Goal: Task Accomplishment & Management: Use online tool/utility

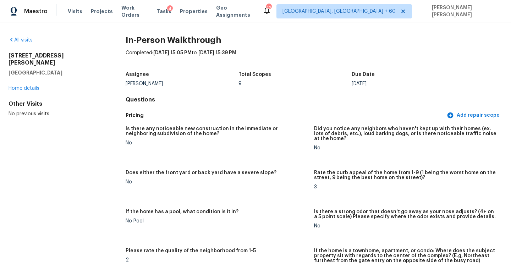
scroll to position [1376, 0]
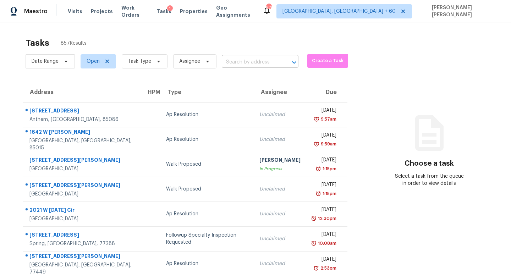
click at [260, 57] on input "text" at bounding box center [250, 62] width 57 height 11
paste input "[STREET_ADDRESS]"
type input "511 N 108th Ave, Avondale, AZ 85323"
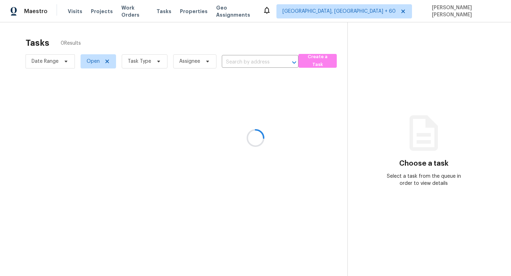
click at [274, 224] on div at bounding box center [255, 138] width 511 height 276
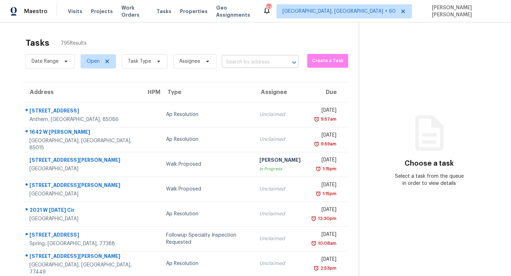
click at [246, 59] on input "text" at bounding box center [250, 62] width 57 height 11
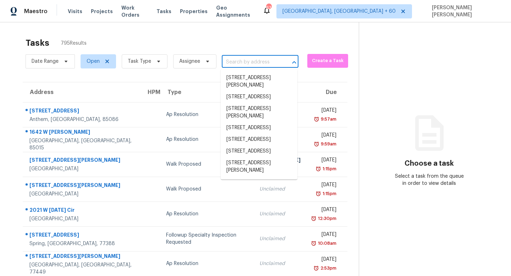
paste input "[STREET_ADDRESS]"
type input "[STREET_ADDRESS]"
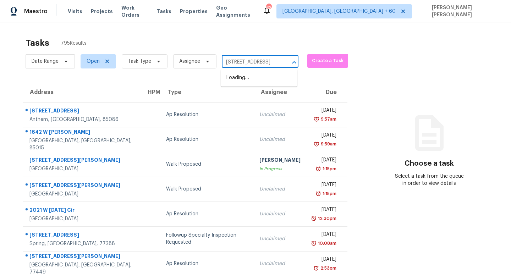
scroll to position [0, 33]
click at [258, 77] on li "[STREET_ADDRESS]" at bounding box center [259, 78] width 77 height 12
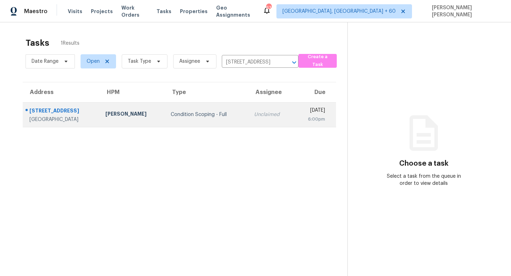
click at [211, 115] on div "Condition Scoping - Full" at bounding box center [207, 114] width 72 height 7
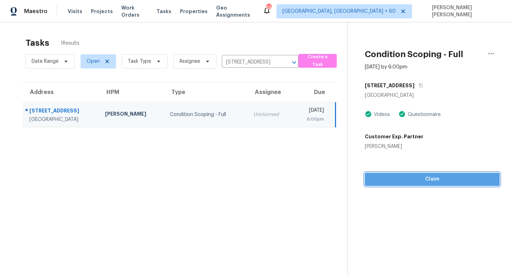
click at [416, 179] on span "Claim" at bounding box center [433, 179] width 124 height 9
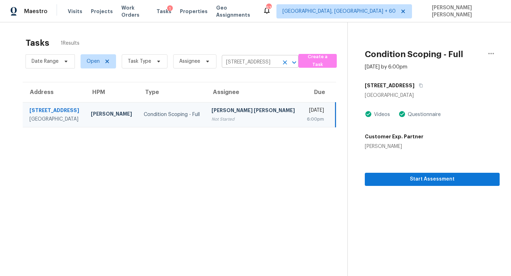
click at [241, 59] on input "[STREET_ADDRESS]" at bounding box center [250, 62] width 57 height 11
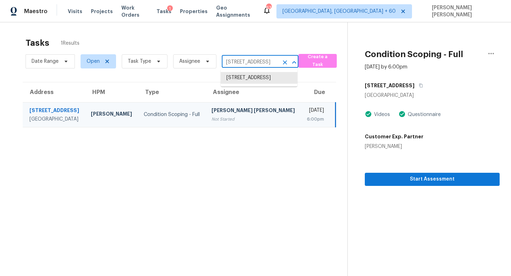
paste input "[STREET_ADDRESS]"
type input "[STREET_ADDRESS]"
click at [253, 77] on li "[STREET_ADDRESS]" at bounding box center [259, 78] width 77 height 12
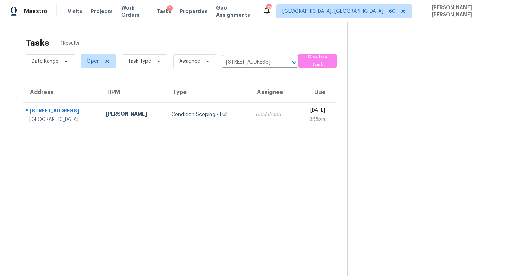
click at [250, 107] on td "Unclaimed" at bounding box center [273, 114] width 46 height 25
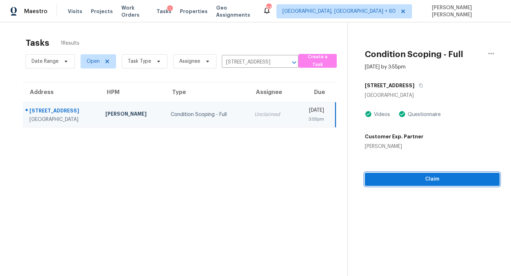
click at [426, 185] on button "Claim" at bounding box center [432, 179] width 135 height 13
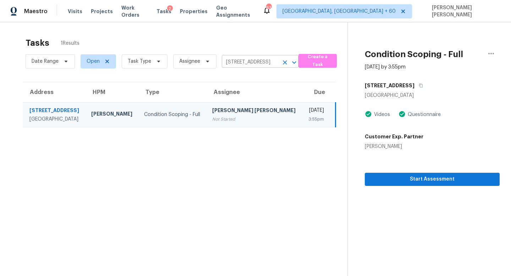
click at [252, 59] on input "641 N 38th St, Mesa, AZ 85205" at bounding box center [250, 62] width 57 height 11
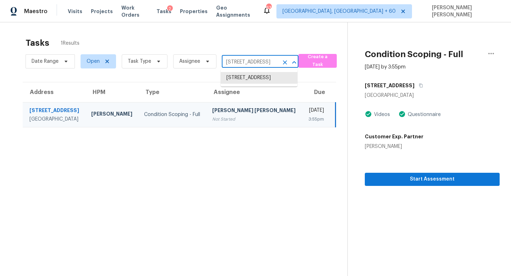
paste input "23955 Via Astuto, Murrieta, CA, 92562"
type input "23955 Via Astuto, Murrieta, CA, 92562"
click at [246, 77] on li "23955 Via Astuto, Murrieta, CA 92562" at bounding box center [259, 81] width 77 height 19
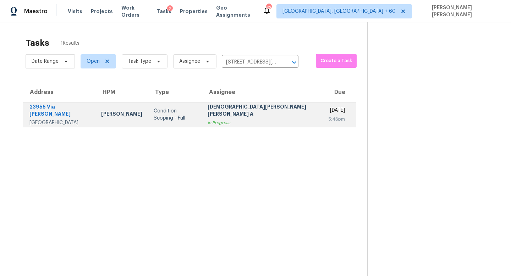
click at [242, 114] on div "Mohamed Azeem Mohsin A" at bounding box center [263, 111] width 110 height 16
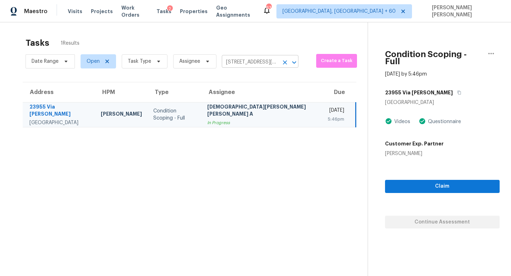
click at [261, 61] on input "23955 Via Astuto, Murrieta, CA 92562" at bounding box center [250, 62] width 57 height 11
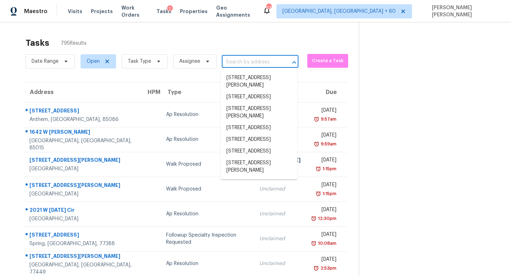
click at [250, 65] on input "text" at bounding box center [250, 62] width 57 height 11
paste input "511 N 108th Ave, Avondale, AZ 85323"
type input "511 N 108th Ave, Avondale, AZ 85323"
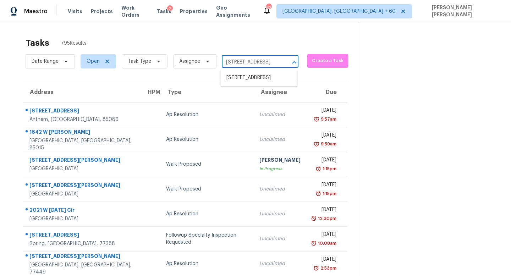
scroll to position [0, 33]
click at [250, 73] on li "511 N 108th Ave, Avondale, AZ 85323" at bounding box center [259, 78] width 77 height 12
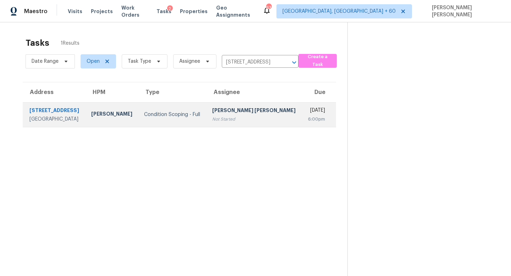
click at [248, 112] on div "[PERSON_NAME] [PERSON_NAME]" at bounding box center [254, 111] width 84 height 9
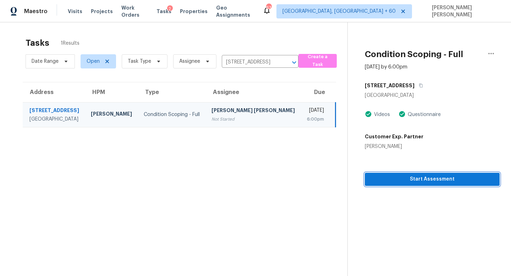
click at [426, 185] on button "Start Assessment" at bounding box center [432, 179] width 135 height 13
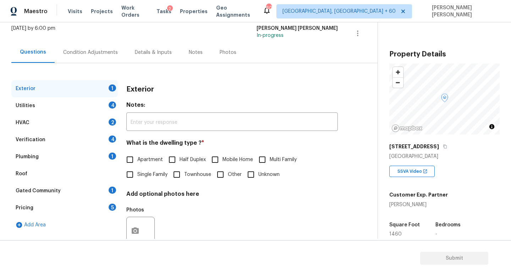
scroll to position [66, 0]
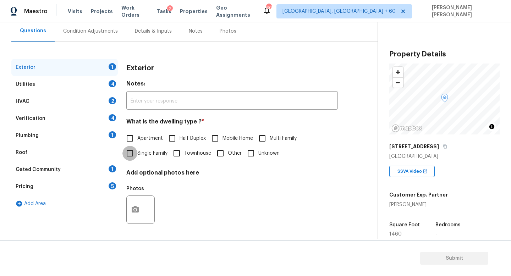
click at [130, 151] on input "Single Family" at bounding box center [129, 153] width 15 height 15
checkbox input "true"
click at [88, 85] on div "Utilities 4" at bounding box center [64, 84] width 107 height 17
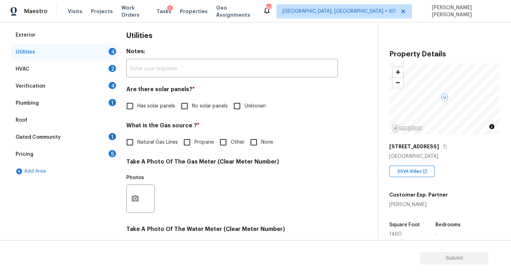
scroll to position [103, 0]
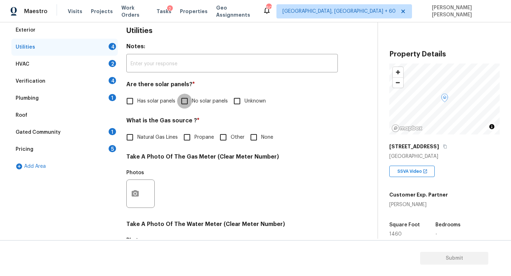
click at [188, 105] on input "No solar panels" at bounding box center [184, 101] width 15 height 15
checkbox input "true"
click at [127, 140] on input "Natural Gas Lines" at bounding box center [129, 137] width 15 height 15
checkbox input "true"
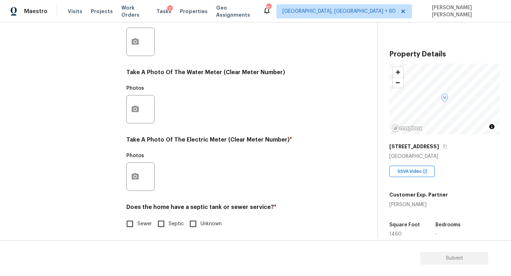
click at [145, 176] on div at bounding box center [140, 177] width 28 height 28
click at [130, 175] on button "button" at bounding box center [135, 177] width 17 height 28
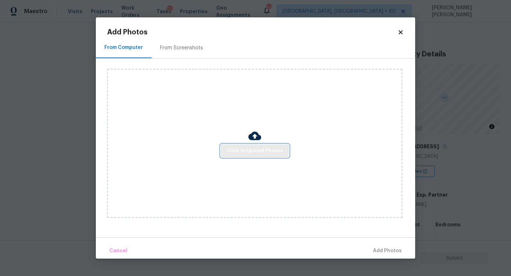
click at [255, 149] on span "Click to Upload Photos" at bounding box center [255, 151] width 57 height 9
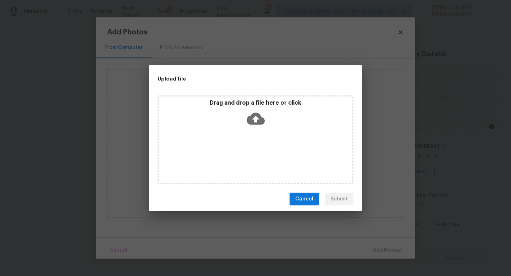
click at [262, 119] on icon at bounding box center [256, 119] width 18 height 12
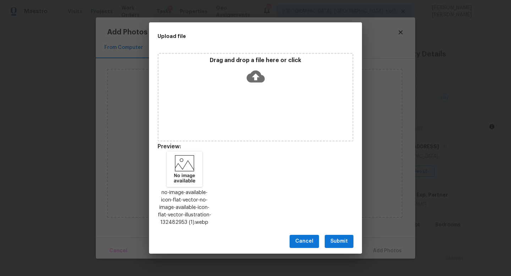
click at [334, 236] on button "Submit" at bounding box center [339, 241] width 29 height 13
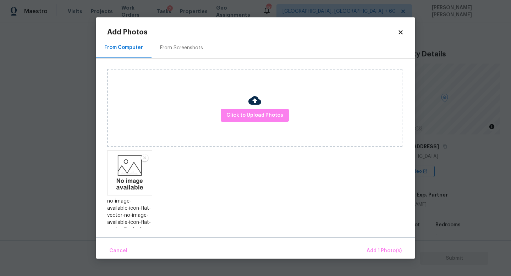
click at [361, 244] on div "Cancel Add 1 Photo(s)" at bounding box center [256, 248] width 320 height 21
click at [383, 249] on span "Add 1 Photo(s)" at bounding box center [384, 251] width 35 height 9
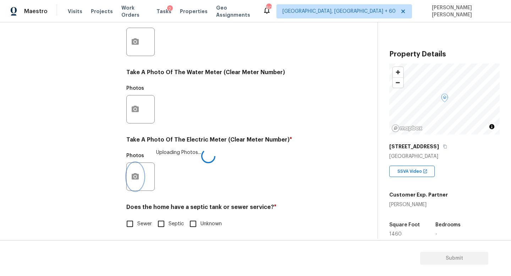
scroll to position [258, 0]
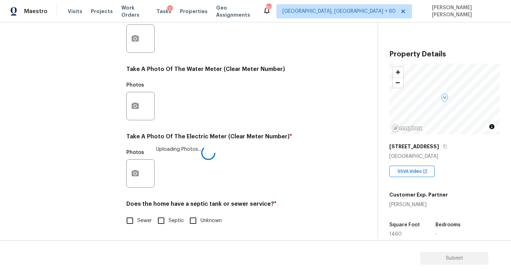
click at [129, 218] on input "Sewer" at bounding box center [129, 220] width 15 height 15
checkbox input "true"
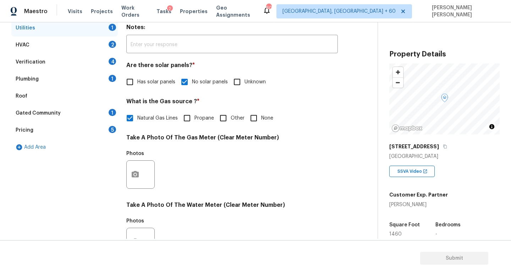
scroll to position [122, 0]
click at [85, 40] on div "HVAC 2" at bounding box center [64, 45] width 107 height 17
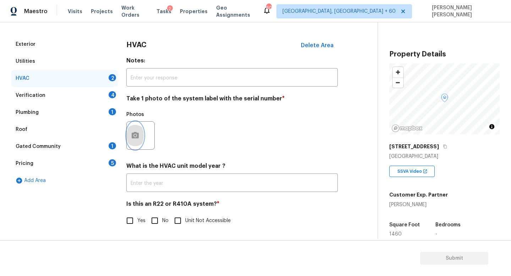
click at [133, 141] on button "button" at bounding box center [135, 136] width 17 height 28
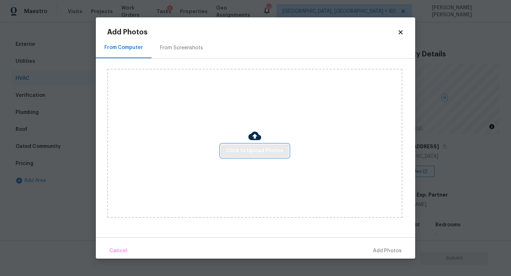
click at [251, 151] on span "Click to Upload Photos" at bounding box center [255, 151] width 57 height 9
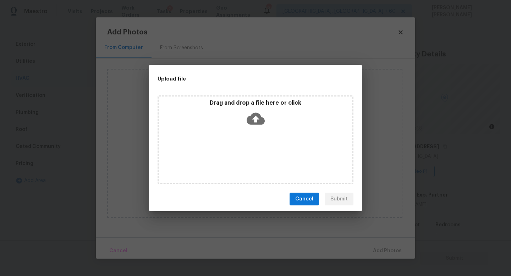
click at [250, 114] on icon at bounding box center [256, 119] width 18 height 18
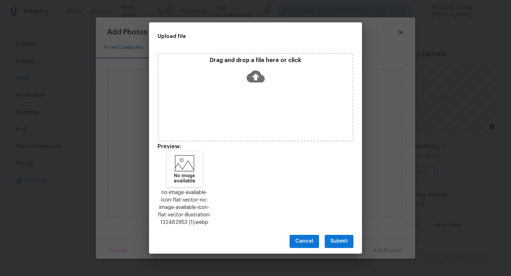
click at [339, 245] on span "Submit" at bounding box center [339, 241] width 17 height 9
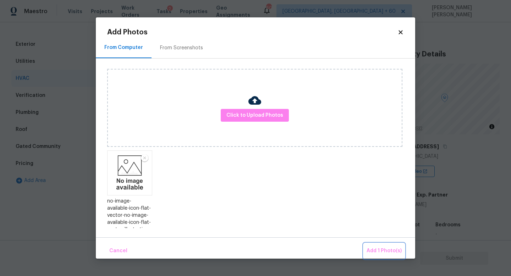
click at [380, 252] on span "Add 1 Photo(s)" at bounding box center [384, 251] width 35 height 9
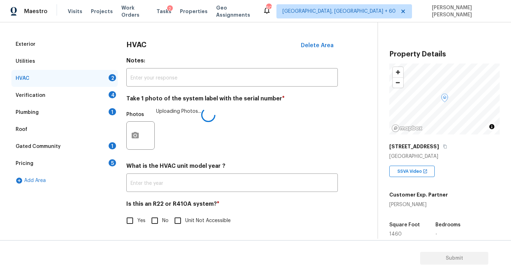
click at [155, 220] on input "No" at bounding box center [154, 220] width 15 height 15
checkbox input "true"
click at [84, 88] on div "Verification 4" at bounding box center [64, 95] width 107 height 17
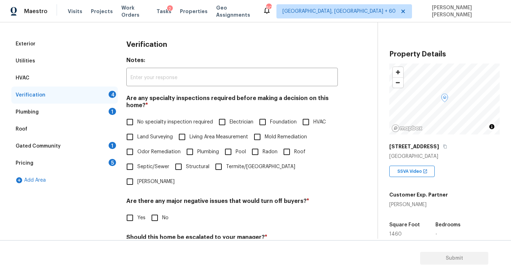
click at [143, 125] on span "No specialty inspection required" at bounding box center [175, 122] width 76 height 7
click at [137, 125] on input "No specialty inspection required" at bounding box center [129, 122] width 15 height 15
checkbox input "true"
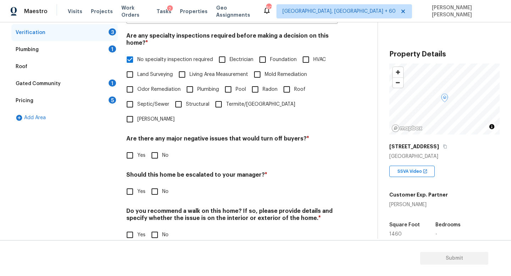
scroll to position [151, 0]
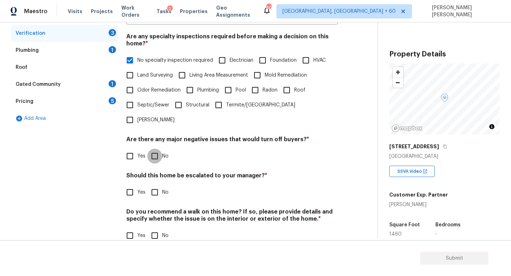
click at [151, 149] on input "No" at bounding box center [154, 156] width 15 height 15
checkbox input "true"
click at [156, 189] on div "Verification Notes: ​ Are any specialty inspections required before making a de…" at bounding box center [232, 113] width 212 height 279
click at [156, 185] on input "No" at bounding box center [154, 192] width 15 height 15
checkbox input "true"
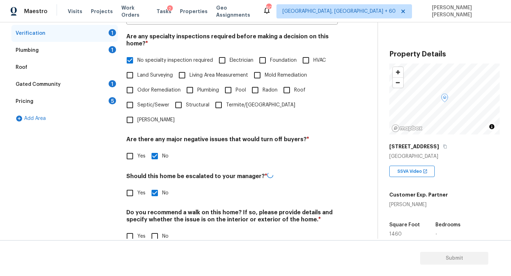
click at [155, 231] on div "Verification Notes: ​ Are any specialty inspections required before making a de…" at bounding box center [232, 113] width 212 height 279
click at [155, 229] on input "No" at bounding box center [154, 236] width 15 height 15
checkbox input "true"
click at [87, 51] on div "Plumbing 1" at bounding box center [64, 50] width 107 height 17
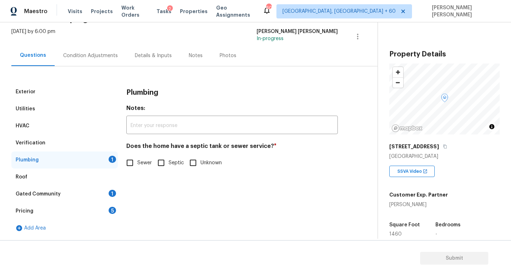
scroll to position [41, 0]
click at [132, 158] on input "Sewer" at bounding box center [129, 163] width 15 height 15
checkbox input "true"
click at [96, 191] on div "Gated Community 1" at bounding box center [64, 194] width 107 height 17
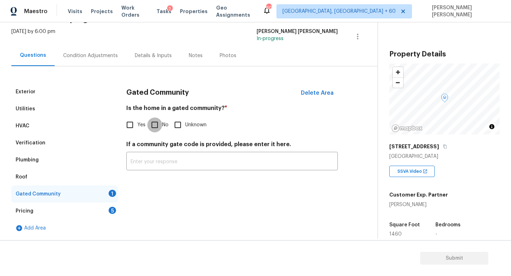
click at [160, 124] on input "No" at bounding box center [154, 125] width 15 height 15
checkbox input "true"
click at [63, 210] on div "Pricing 5" at bounding box center [64, 211] width 107 height 17
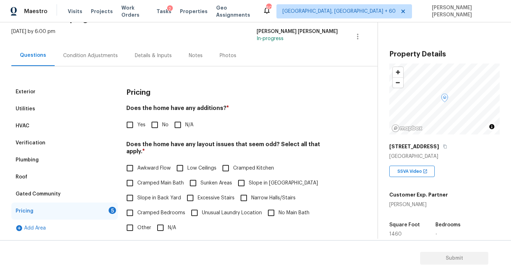
click at [151, 130] on input "No" at bounding box center [154, 125] width 15 height 15
checkbox input "true"
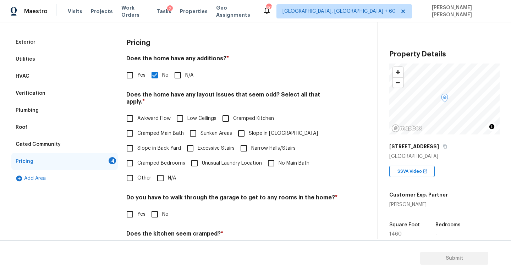
click at [155, 176] on input "N/A" at bounding box center [160, 178] width 15 height 15
checkbox input "true"
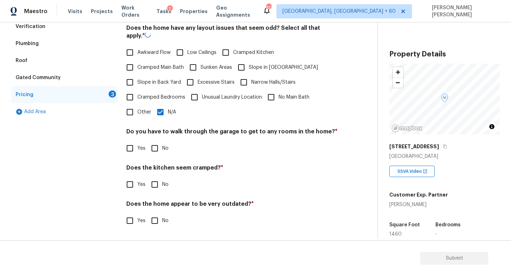
scroll to position [150, 0]
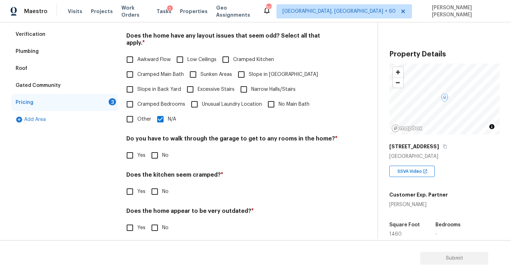
click at [156, 135] on h4 "Do you have to walk through the garage to get to any rooms in the home? *" at bounding box center [232, 140] width 212 height 10
click at [155, 153] on input "No" at bounding box center [154, 155] width 15 height 15
checkbox input "true"
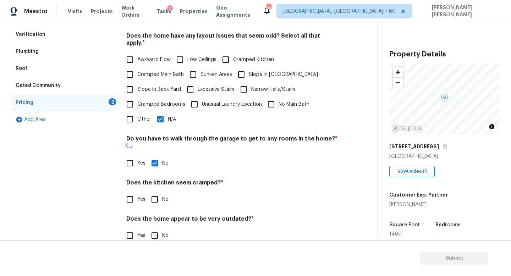
click at [155, 192] on input "No" at bounding box center [154, 199] width 15 height 15
checkbox input "true"
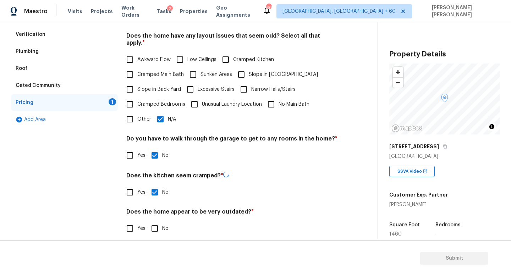
click at [153, 222] on input "No" at bounding box center [154, 228] width 15 height 15
checkbox input "true"
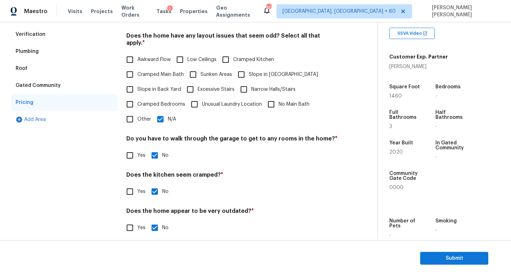
scroll to position [0, 0]
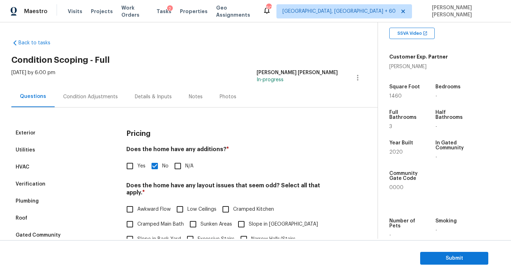
click at [89, 102] on div "Condition Adjustments" at bounding box center [91, 96] width 72 height 21
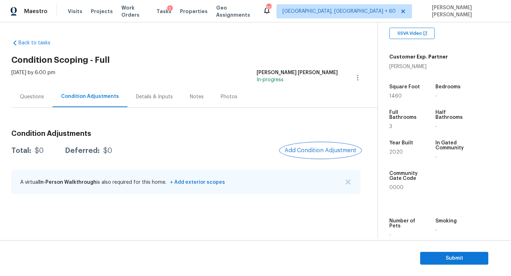
click at [328, 146] on button "Add Condition Adjustment" at bounding box center [321, 150] width 80 height 15
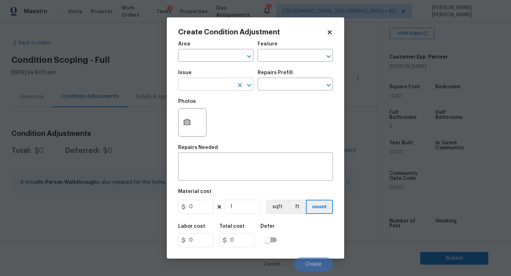
click at [205, 86] on input "text" at bounding box center [205, 85] width 55 height 11
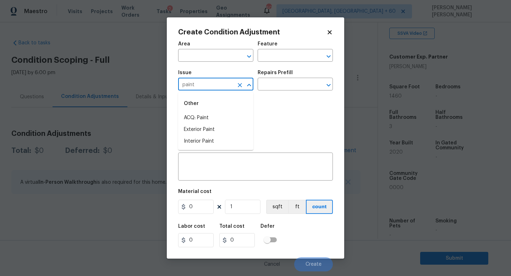
click at [200, 111] on div "Other" at bounding box center [215, 103] width 75 height 17
click at [202, 117] on li "ACQ: Paint" at bounding box center [215, 118] width 75 height 12
type input "ACQ: Paint"
click at [268, 90] on input "text" at bounding box center [285, 85] width 55 height 11
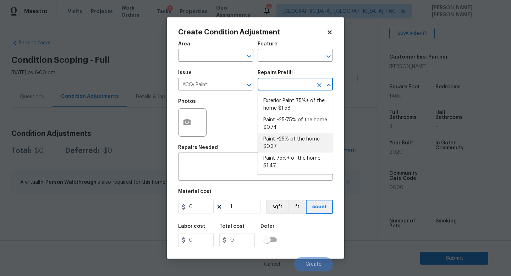
click at [286, 141] on li "Paint ~25% of the home $0.37" at bounding box center [295, 143] width 75 height 19
type input "Acquisition"
type textarea "Acquisition Scope: ~25% of the home needs interior paint"
type input "0.37"
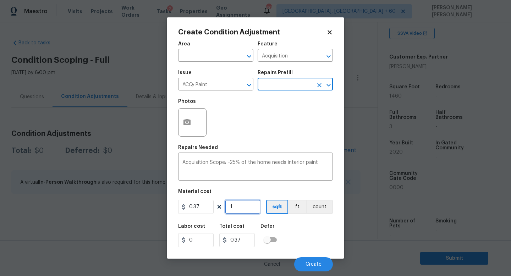
click at [244, 209] on input "1" at bounding box center [243, 207] width 36 height 14
type input "0"
type input "1"
type input "0.37"
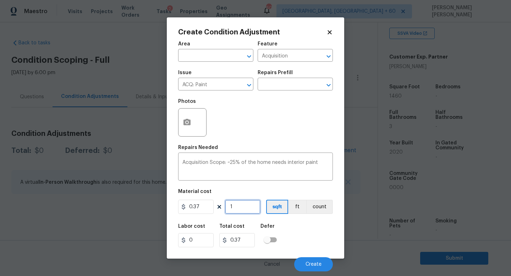
type input "15"
type input "5.55"
type input "1"
type input "0.37"
type input "14"
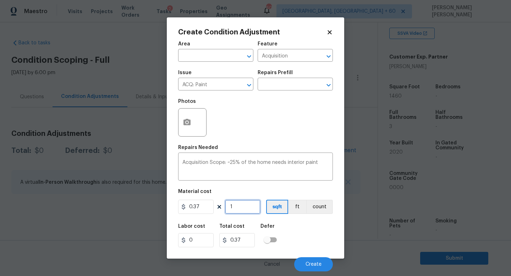
type input "5.18"
type input "146"
type input "54.02"
type input "1460"
type input "540.2"
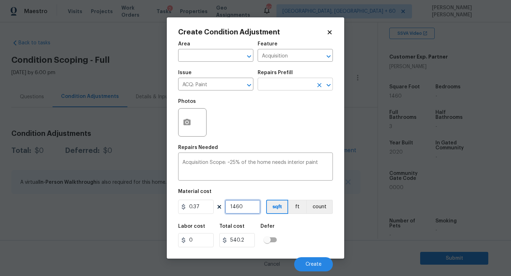
type input "1460"
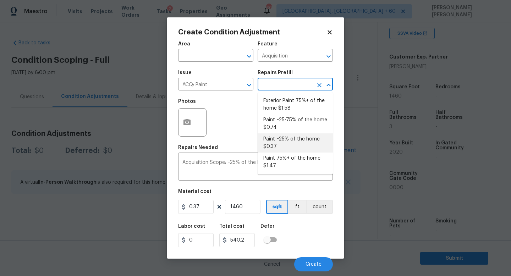
click at [279, 88] on input "text" at bounding box center [285, 85] width 55 height 11
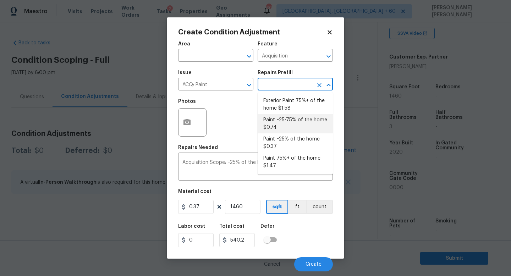
click at [285, 119] on li "Paint ~25-75% of the home $0.74" at bounding box center [295, 123] width 75 height 19
type textarea "Acquisition Scope: ~25 - 75% of the home needs interior paint"
type input "0.74"
type input "1080.4"
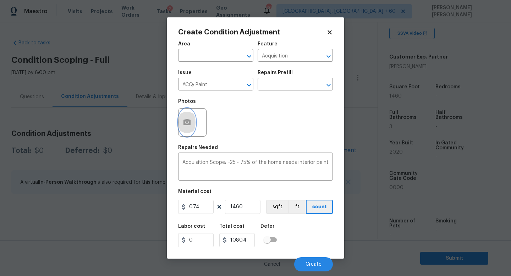
click at [190, 124] on icon "button" at bounding box center [187, 122] width 7 height 6
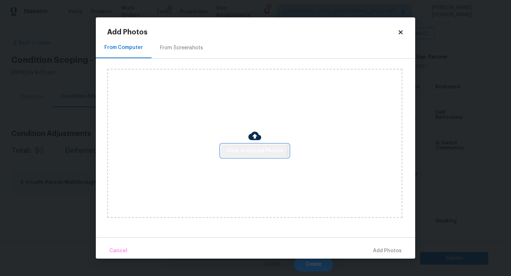
click at [231, 150] on span "Click to Upload Photos" at bounding box center [255, 151] width 57 height 9
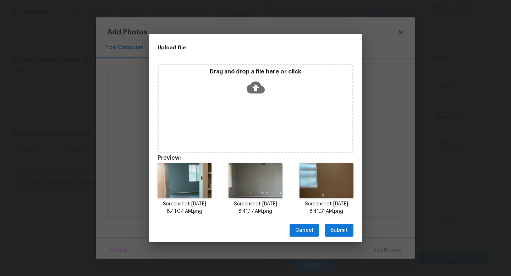
click at [343, 230] on span "Submit" at bounding box center [339, 230] width 17 height 9
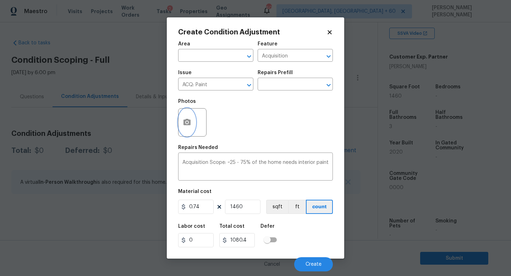
click at [192, 118] on button "button" at bounding box center [187, 123] width 17 height 28
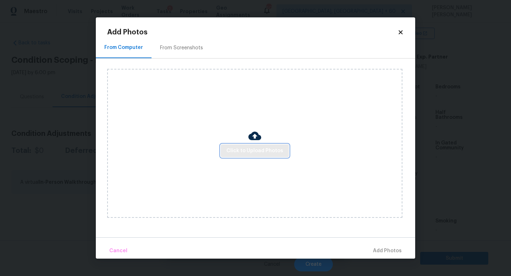
click at [258, 149] on span "Click to Upload Photos" at bounding box center [255, 151] width 57 height 9
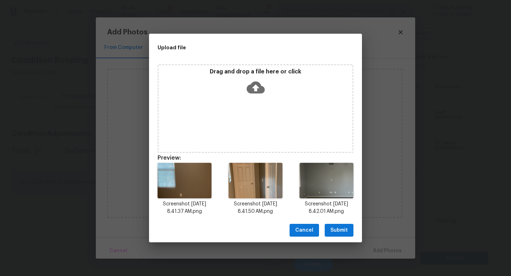
click at [343, 231] on span "Submit" at bounding box center [339, 230] width 17 height 9
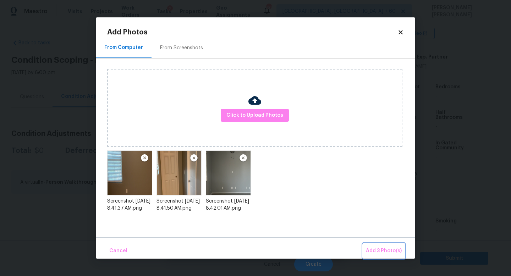
click at [383, 250] on span "Add 3 Photo(s)" at bounding box center [384, 251] width 36 height 9
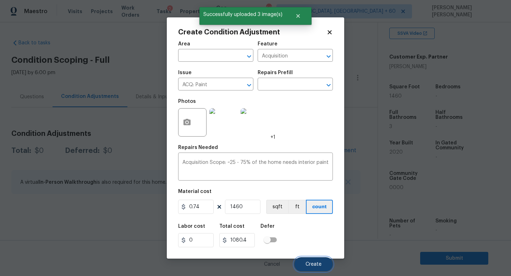
click at [314, 262] on span "Create" at bounding box center [314, 264] width 16 height 5
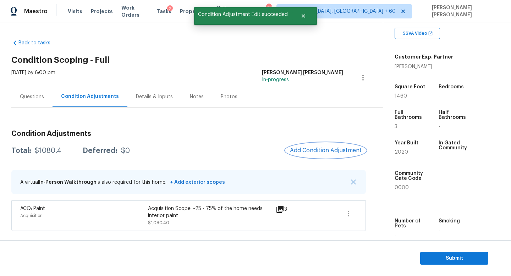
click at [325, 150] on span "Add Condition Adjustment" at bounding box center [326, 150] width 72 height 6
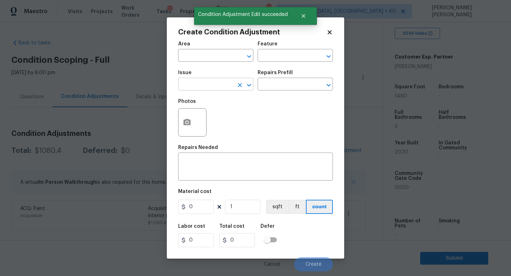
click at [210, 80] on input "text" at bounding box center [205, 85] width 55 height 11
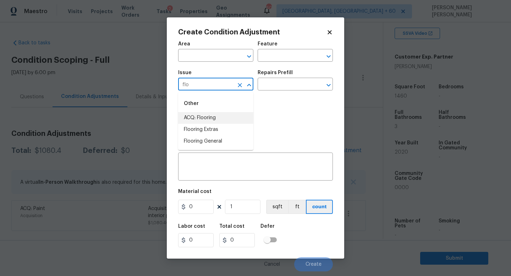
click at [229, 122] on li "ACQ: Flooring" at bounding box center [215, 118] width 75 height 12
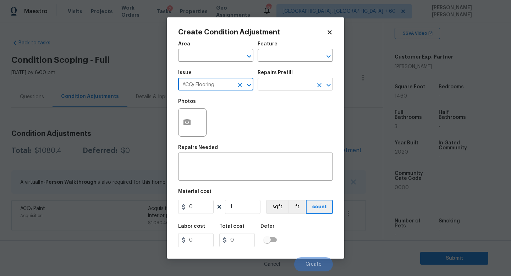
type input "ACQ: Flooring"
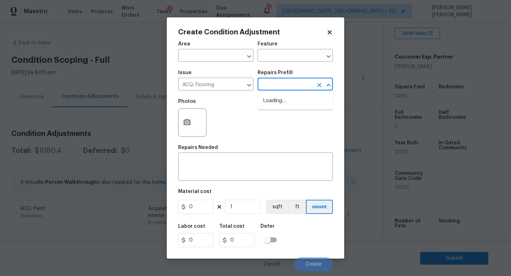
click at [286, 83] on input "text" at bounding box center [285, 85] width 55 height 11
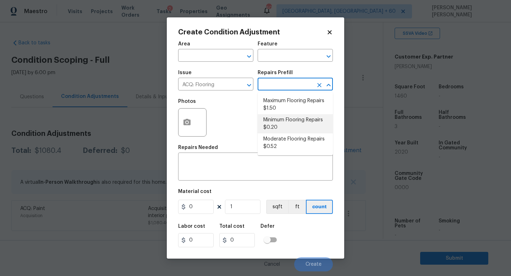
click at [287, 119] on li "Minimum Flooring Repairs $0.20" at bounding box center [295, 123] width 75 height 19
type input "Acquisition"
type textarea "Acquisition Scope: Minimum flooring repairs"
type input "0.2"
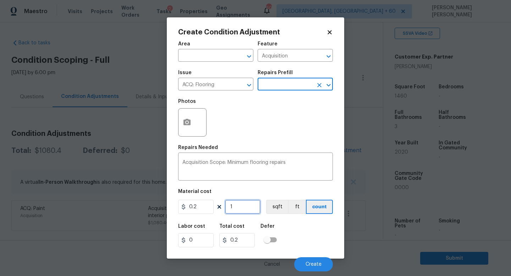
click at [249, 206] on input "1" at bounding box center [243, 207] width 36 height 14
type input "0"
type input "1"
type input "0.2"
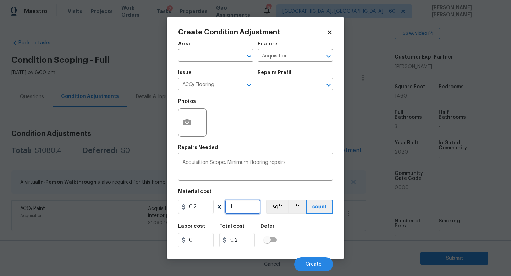
type input "14"
type input "2.8"
type input "146"
type input "29.2"
type input "1460"
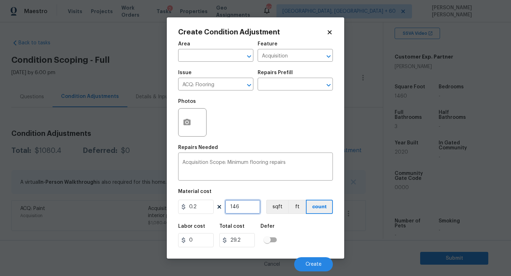
type input "292"
type input "1460"
click at [311, 264] on span "Create" at bounding box center [314, 264] width 16 height 5
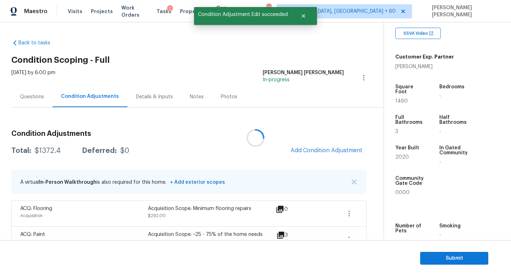
click at [330, 148] on div at bounding box center [255, 138] width 511 height 276
click at [330, 148] on span "Add Condition Adjustment" at bounding box center [327, 150] width 72 height 6
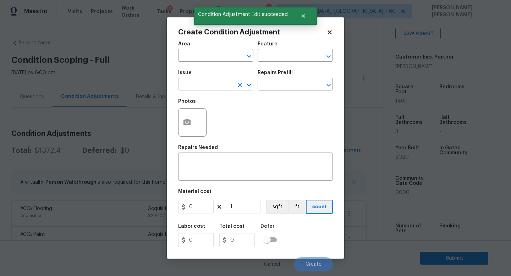
click at [210, 90] on input "text" at bounding box center [205, 85] width 55 height 11
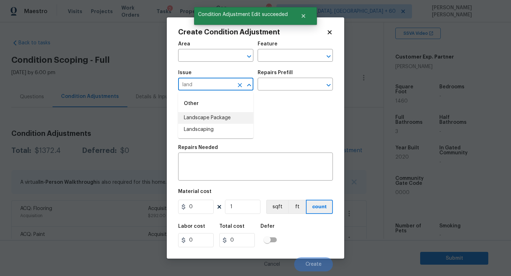
click at [218, 117] on li "Landscape Package" at bounding box center [215, 118] width 75 height 12
type input "Landscape Package"
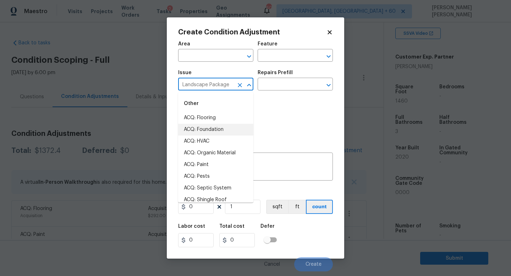
click at [283, 129] on div "Photos" at bounding box center [255, 118] width 155 height 46
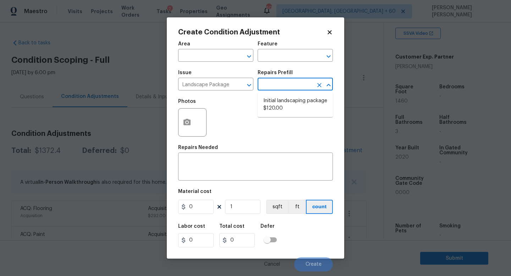
click at [301, 89] on input "text" at bounding box center [285, 85] width 55 height 11
click at [298, 107] on li "Initial landscaping package $120.00" at bounding box center [295, 104] width 75 height 19
type input "Home Readiness Packages"
type textarea "Mowing of grass up to 6" in height. Mow, edge along driveways & sidewalks, trim…"
type input "120"
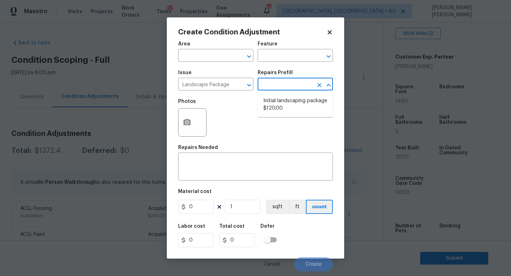
type input "120"
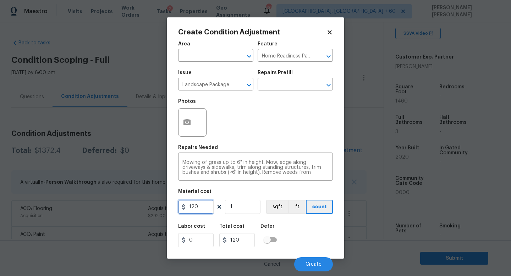
drag, startPoint x: 205, startPoint y: 206, endPoint x: 98, endPoint y: 206, distance: 107.2
click at [98, 206] on div "Create Condition Adjustment Area ​ Feature Home Readiness Packages ​ Issue Land…" at bounding box center [255, 138] width 511 height 276
type input "70"
click at [304, 241] on div "Labor cost 0 Total cost 70 Defer" at bounding box center [255, 236] width 155 height 32
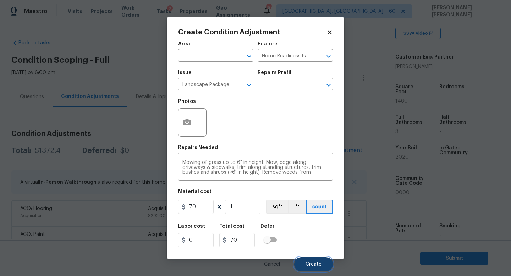
click at [313, 260] on button "Create" at bounding box center [313, 264] width 39 height 14
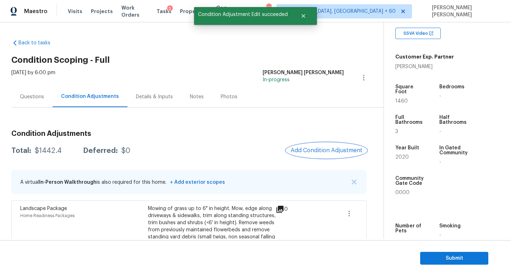
click at [321, 151] on span "Add Condition Adjustment" at bounding box center [327, 150] width 72 height 6
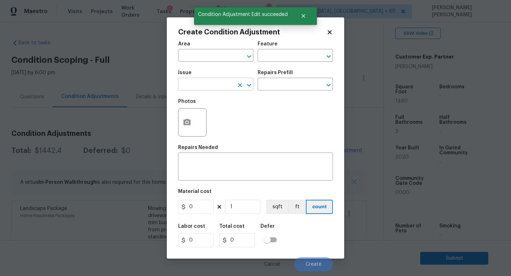
click at [214, 85] on input "text" at bounding box center [205, 85] width 55 height 11
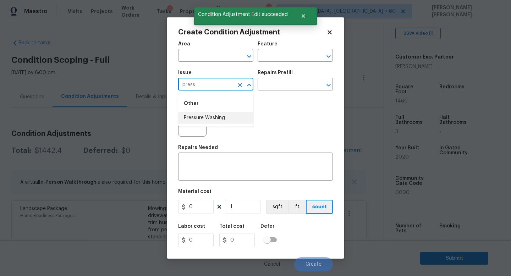
click at [216, 116] on li "Pressure Washing" at bounding box center [215, 118] width 75 height 12
type input "Pressure Washing"
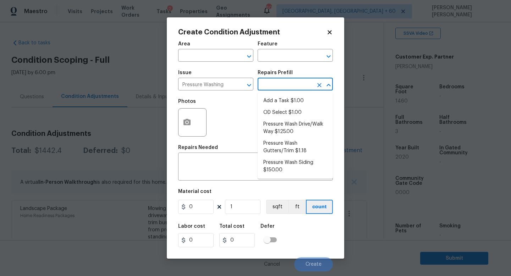
click at [282, 85] on input "text" at bounding box center [285, 85] width 55 height 11
click at [283, 130] on li "Pressure Wash Drive/Walk Way $125.00" at bounding box center [295, 128] width 75 height 19
type input "Siding"
type textarea "Pressure wash the driveways/walkways as directed by the PM. Ensure that all deb…"
type input "125"
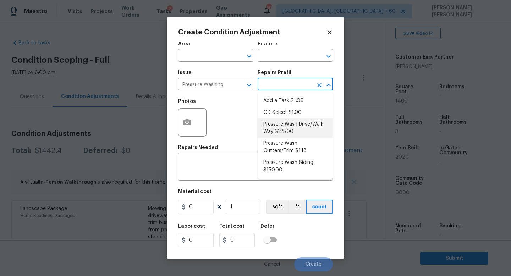
type input "125"
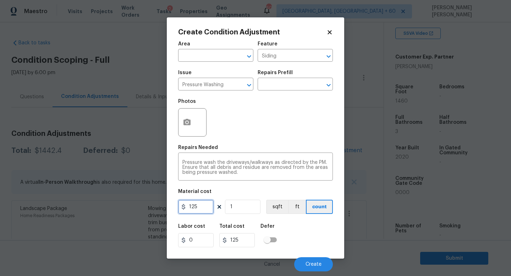
drag, startPoint x: 207, startPoint y: 206, endPoint x: 112, endPoint y: 206, distance: 94.8
click at [112, 206] on div "Create Condition Adjustment Area ​ Feature Siding ​ Issue Pressure Washing ​ Re…" at bounding box center [255, 138] width 511 height 276
type input "150"
click at [312, 239] on div "Labor cost 0 Total cost 150 Defer" at bounding box center [255, 236] width 155 height 32
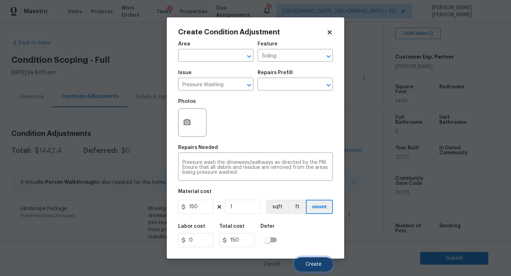
click at [315, 263] on span "Create" at bounding box center [314, 264] width 16 height 5
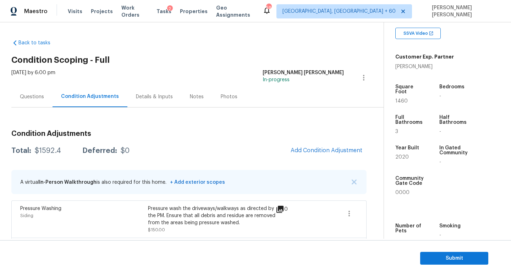
click at [47, 152] on div "$1592.4" at bounding box center [48, 150] width 26 height 7
copy div "$1592.4"
click at [27, 92] on div "Questions" at bounding box center [31, 96] width 41 height 21
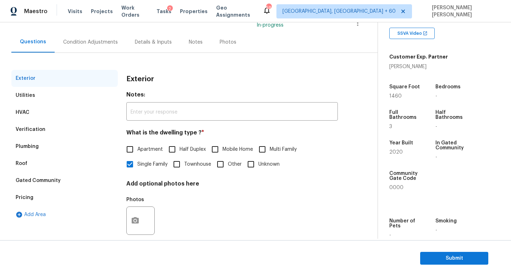
scroll to position [66, 0]
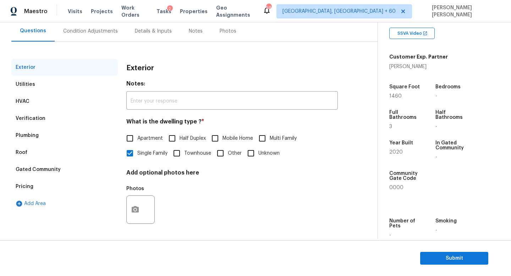
click at [25, 180] on div "Pricing" at bounding box center [64, 186] width 107 height 17
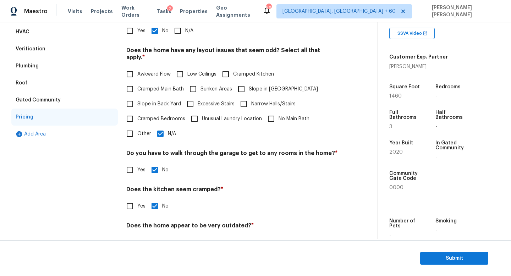
scroll to position [134, 0]
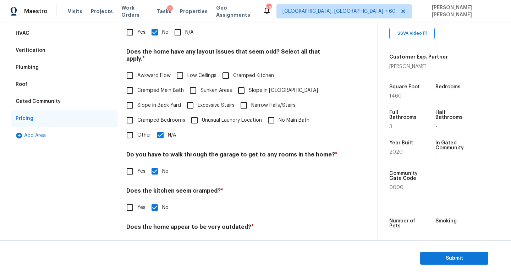
click at [39, 98] on div "Gated Community" at bounding box center [38, 101] width 45 height 7
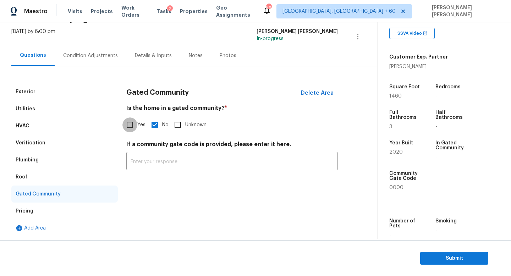
click at [131, 123] on input "Yes" at bounding box center [129, 125] width 15 height 15
checkbox input "true"
checkbox input "false"
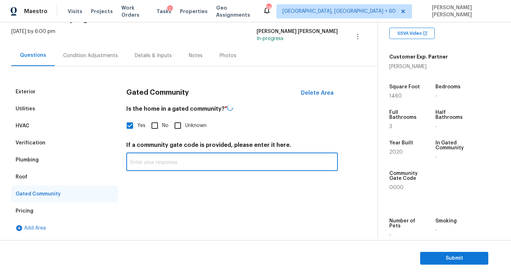
click at [162, 163] on input "text" at bounding box center [232, 162] width 212 height 17
paste input "Gated (access via keypad code)"
type input "Gated (access via keypad code)"
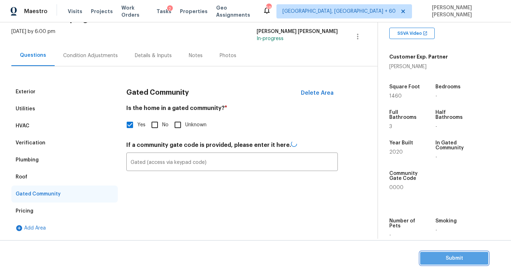
click at [450, 261] on span "Submit" at bounding box center [454, 258] width 57 height 9
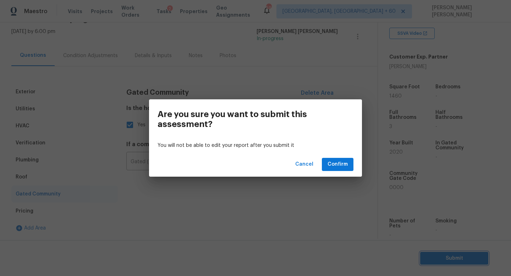
click at [255, 88] on div "Are you sure you want to submit this assessment? You will not be able to edit y…" at bounding box center [255, 138] width 511 height 276
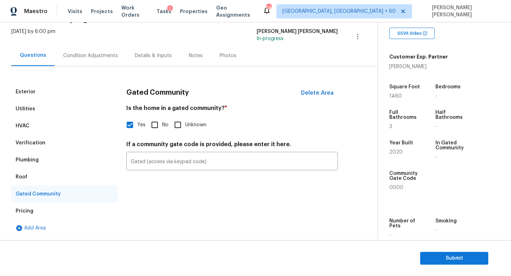
click at [86, 53] on div "Condition Adjustments" at bounding box center [90, 55] width 55 height 7
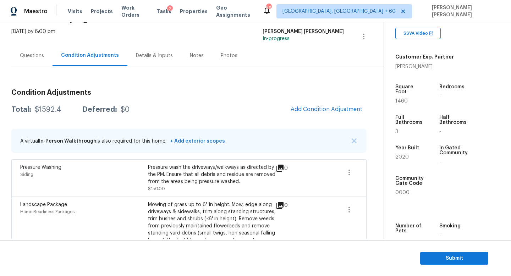
scroll to position [124, 0]
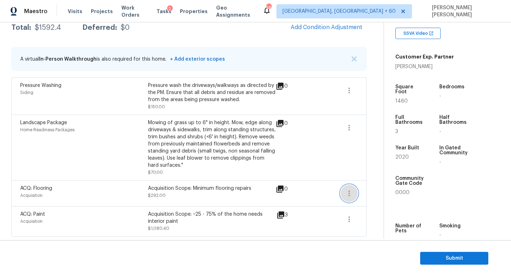
click at [348, 194] on icon "button" at bounding box center [349, 193] width 9 height 9
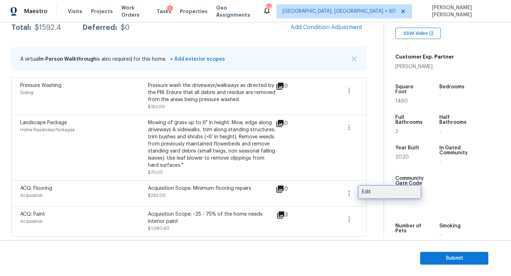
click at [375, 191] on div "Edit" at bounding box center [389, 192] width 55 height 7
click at [353, 140] on body "Maestro Visits Projects Work Orders Tasks 2 Properties Geo Assignments 595 Knox…" at bounding box center [255, 138] width 511 height 276
click at [342, 224] on button "button" at bounding box center [349, 219] width 17 height 17
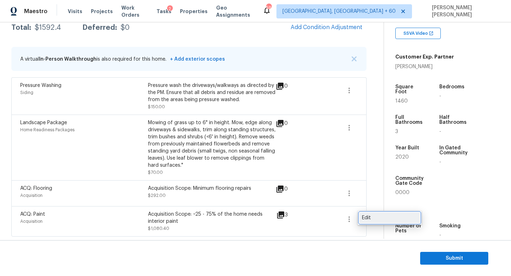
click at [369, 213] on link "Edit" at bounding box center [390, 218] width 60 height 11
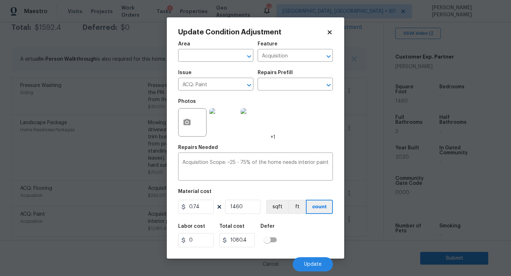
click at [375, 167] on body "Maestro Visits Projects Work Orders Tasks 2 Properties Geo Assignments 595 Knox…" at bounding box center [255, 138] width 511 height 276
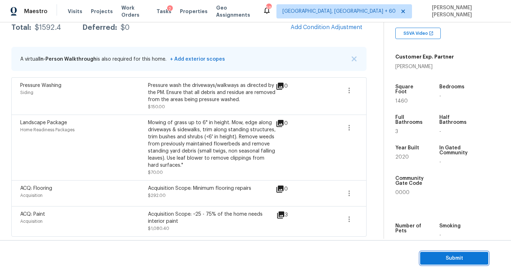
click at [441, 257] on span "Submit" at bounding box center [454, 258] width 57 height 9
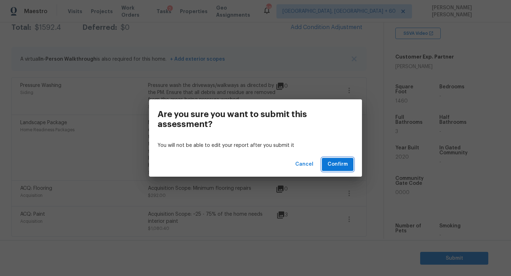
click at [341, 159] on button "Confirm" at bounding box center [338, 164] width 32 height 13
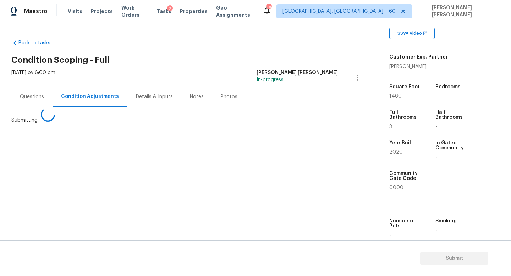
scroll to position [0, 0]
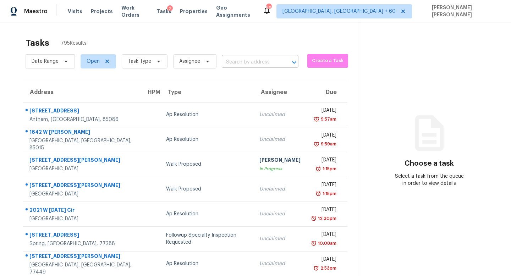
click at [235, 63] on input "text" at bounding box center [250, 62] width 57 height 11
paste input "641 N 38th St, Mesa, AZ, 85205"
type input "641 N 38th St, Mesa, AZ, 85205"
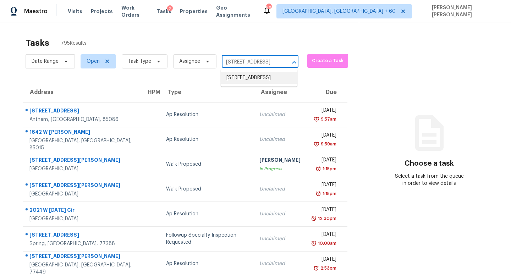
click at [243, 81] on li "641 N 38th St, Mesa, AZ 85205" at bounding box center [259, 78] width 77 height 12
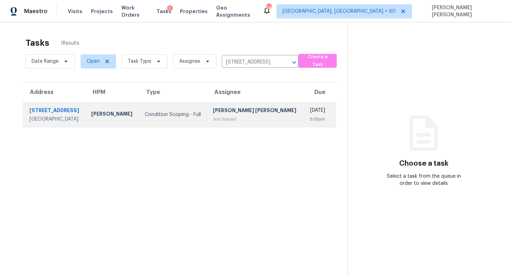
click at [258, 112] on div "[PERSON_NAME] [PERSON_NAME]" at bounding box center [255, 111] width 85 height 9
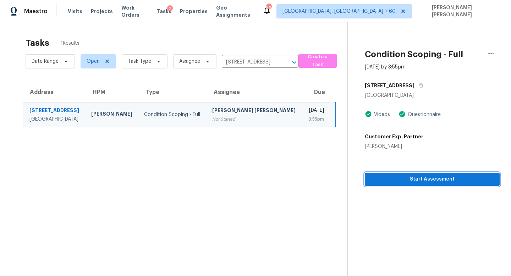
click at [451, 180] on span "Start Assessment" at bounding box center [433, 179] width 124 height 9
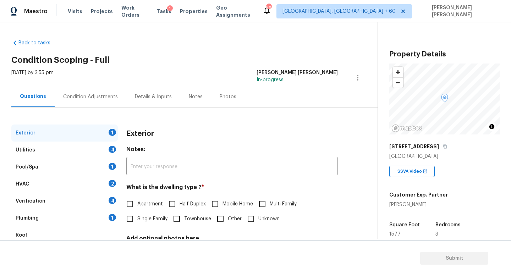
click at [140, 219] on span "Single Family" at bounding box center [152, 219] width 30 height 7
click at [137, 219] on input "Single Family" at bounding box center [129, 219] width 15 height 15
checkbox input "true"
click at [89, 146] on div "Utilities 4" at bounding box center [64, 150] width 107 height 17
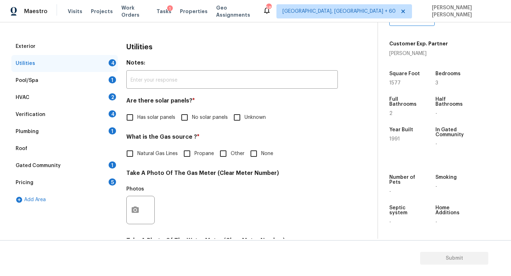
scroll to position [86, 0]
click at [183, 123] on input "No solar panels" at bounding box center [184, 117] width 15 height 15
checkbox input "true"
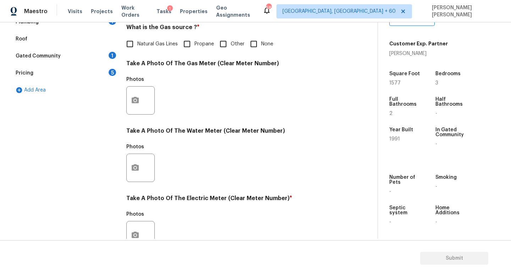
scroll to position [258, 0]
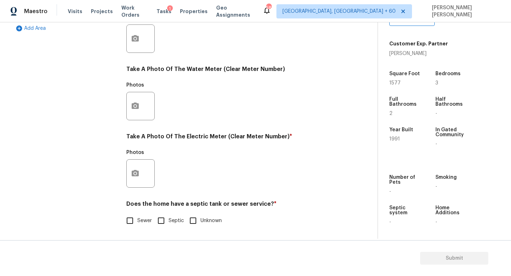
click at [131, 218] on input "Sewer" at bounding box center [129, 220] width 15 height 15
checkbox input "true"
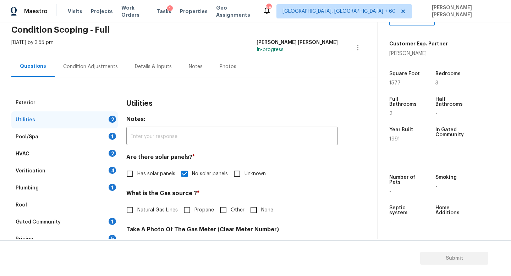
scroll to position [45, 0]
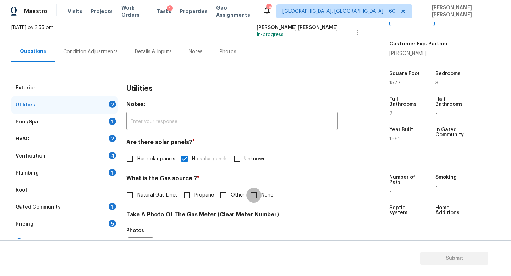
click at [256, 190] on input "None" at bounding box center [253, 195] width 15 height 15
checkbox input "true"
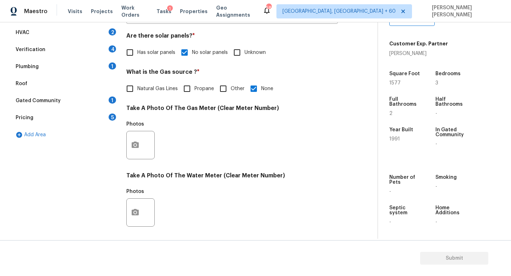
scroll to position [169, 0]
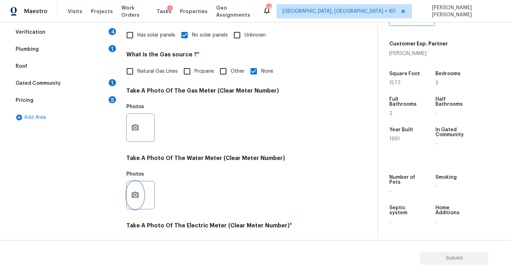
click at [142, 190] on button "button" at bounding box center [135, 195] width 17 height 28
click at [11, 190] on body "Maestro Visits Projects Work Orders Tasks 1 Properties Geo Assignments 585 Knox…" at bounding box center [255, 138] width 511 height 276
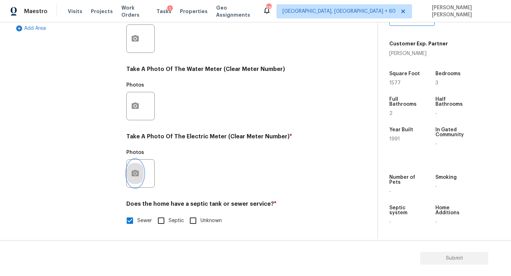
click at [130, 171] on button "button" at bounding box center [135, 174] width 17 height 28
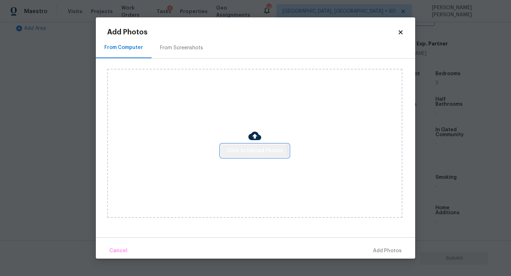
click at [238, 155] on button "Click to Upload Photos" at bounding box center [255, 151] width 68 height 13
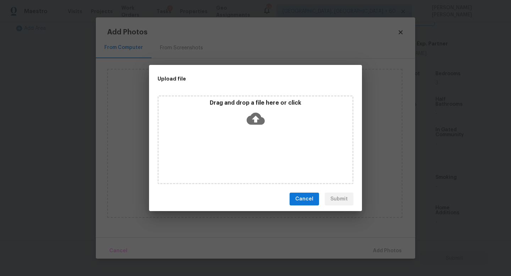
click at [258, 119] on icon at bounding box center [256, 119] width 18 height 12
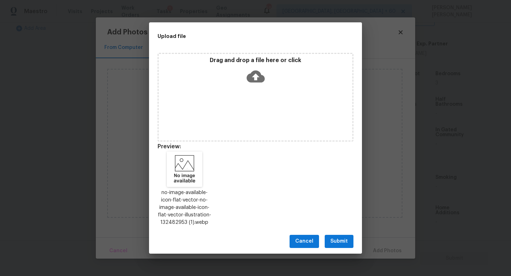
click at [344, 242] on span "Submit" at bounding box center [339, 241] width 17 height 9
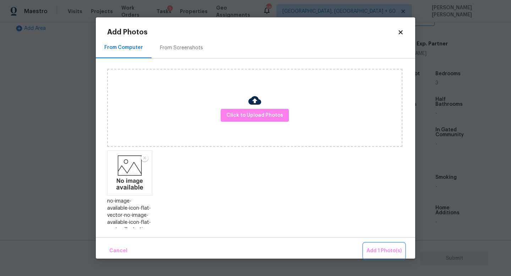
click at [386, 254] on span "Add 1 Photo(s)" at bounding box center [384, 251] width 35 height 9
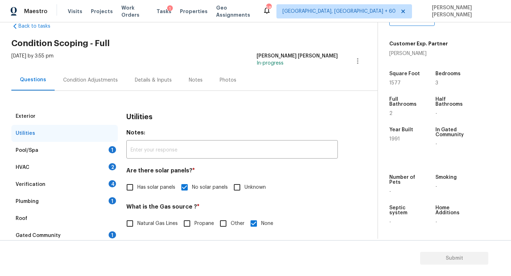
scroll to position [0, 0]
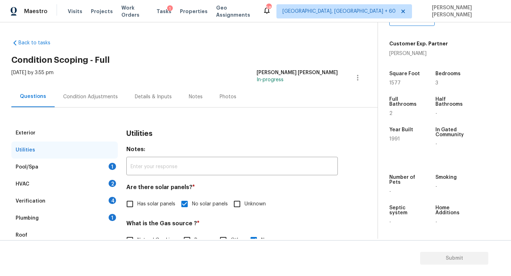
click at [105, 162] on div "Pool/Spa 1" at bounding box center [64, 167] width 107 height 17
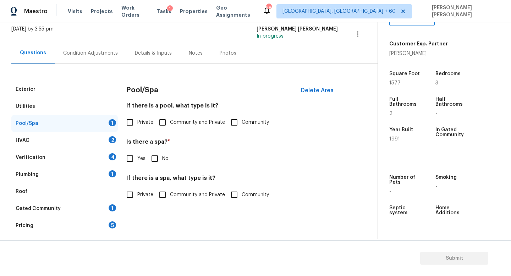
scroll to position [58, 0]
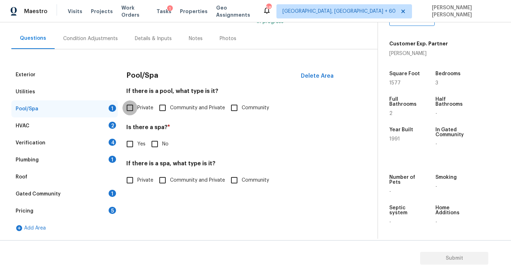
click at [126, 110] on input "Private" at bounding box center [129, 107] width 15 height 15
checkbox input "true"
click at [133, 146] on input "Yes" at bounding box center [129, 144] width 15 height 15
checkbox input "true"
click at [62, 133] on div "HVAC 2" at bounding box center [64, 126] width 107 height 17
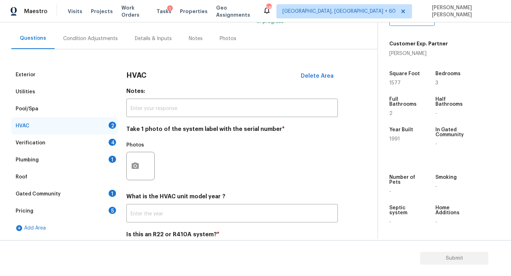
scroll to position [89, 0]
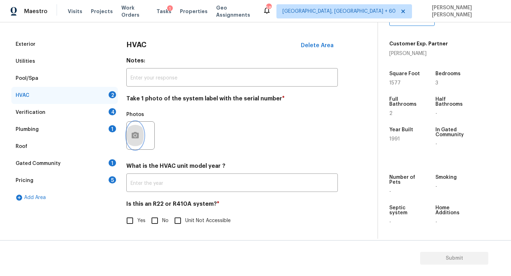
click at [139, 134] on icon "button" at bounding box center [135, 135] width 9 height 9
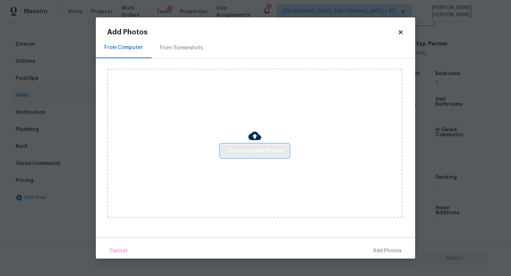
click at [247, 149] on span "Click to Upload Photos" at bounding box center [255, 151] width 57 height 9
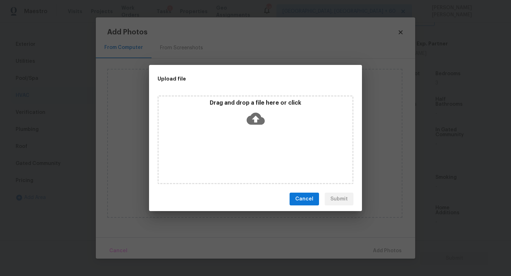
click at [258, 120] on icon at bounding box center [256, 119] width 18 height 12
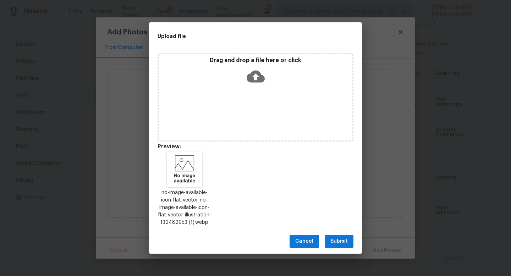
click at [330, 241] on button "Submit" at bounding box center [339, 241] width 29 height 13
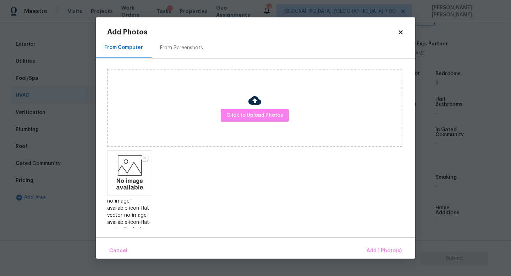
click at [360, 249] on div "Cancel Add 1 Photo(s)" at bounding box center [256, 248] width 320 height 21
click at [379, 245] on button "Add 1 Photo(s)" at bounding box center [384, 251] width 41 height 15
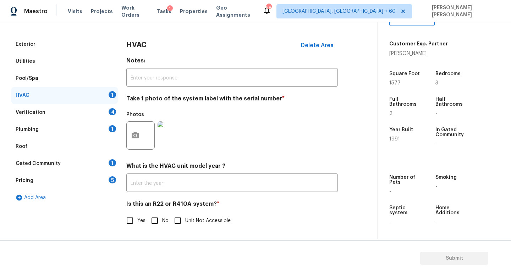
click at [154, 223] on input "No" at bounding box center [154, 220] width 15 height 15
checkbox input "true"
click at [79, 119] on div "Verification 4" at bounding box center [64, 112] width 107 height 17
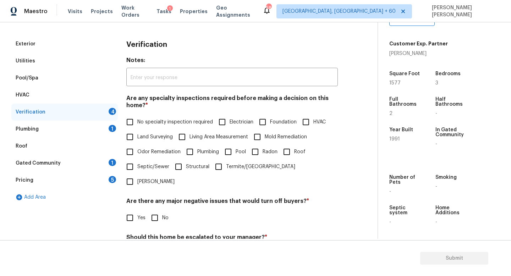
click at [133, 122] on input "No specialty inspection required" at bounding box center [129, 122] width 15 height 15
checkbox input "true"
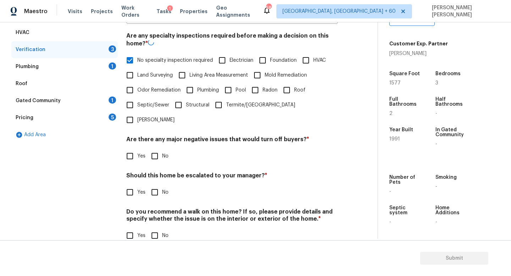
scroll to position [151, 0]
click at [160, 149] on input "No" at bounding box center [154, 156] width 15 height 15
checkbox input "true"
click at [161, 185] on input "No" at bounding box center [154, 192] width 15 height 15
checkbox input "true"
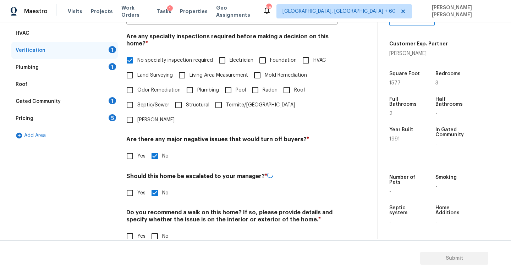
click at [159, 229] on input "No" at bounding box center [154, 236] width 15 height 15
checkbox input "true"
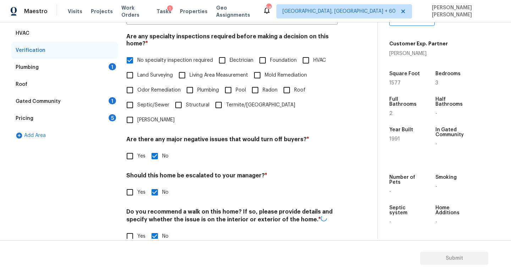
scroll to position [33, 0]
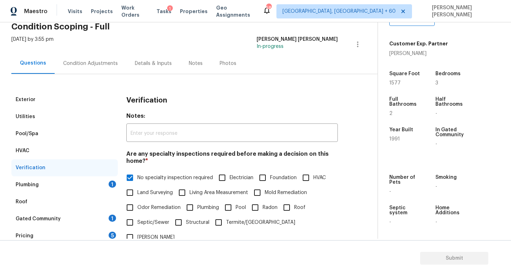
click at [103, 186] on div "Plumbing 1" at bounding box center [64, 184] width 107 height 17
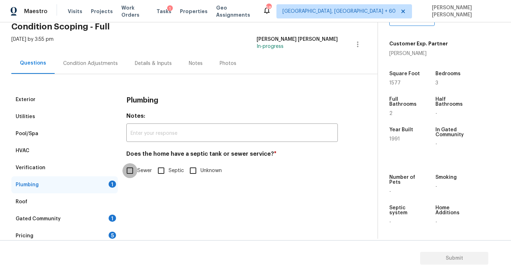
click at [130, 175] on input "Sewer" at bounding box center [129, 170] width 15 height 15
checkbox input "true"
click at [77, 218] on div "Gated Community 1" at bounding box center [64, 219] width 107 height 17
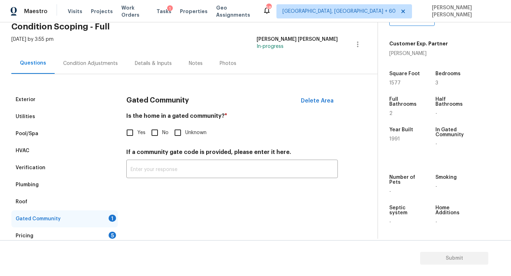
click at [158, 126] on input "No" at bounding box center [154, 132] width 15 height 15
checkbox input "true"
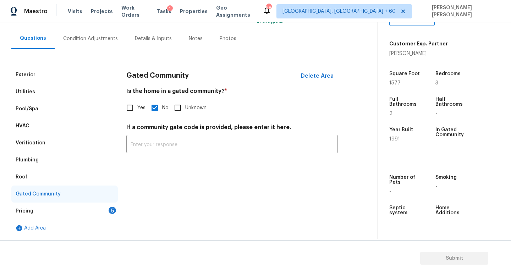
click at [60, 208] on div "Pricing 5" at bounding box center [64, 211] width 107 height 17
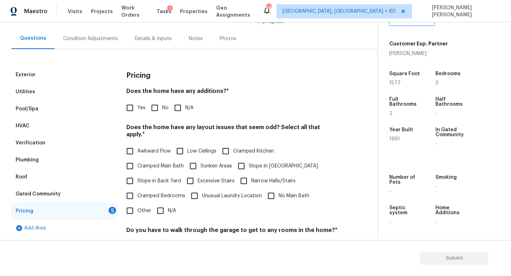
click at [163, 99] on div "Does the home have any additions? * Yes No N/A" at bounding box center [232, 102] width 212 height 28
click at [156, 107] on input "No" at bounding box center [154, 107] width 15 height 15
checkbox input "true"
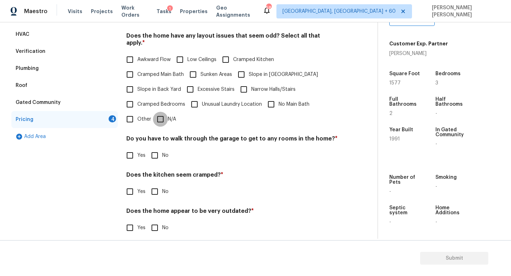
click at [160, 112] on input "N/A" at bounding box center [160, 119] width 15 height 15
checkbox input "true"
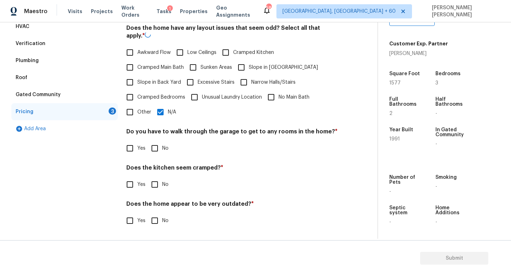
scroll to position [150, 0]
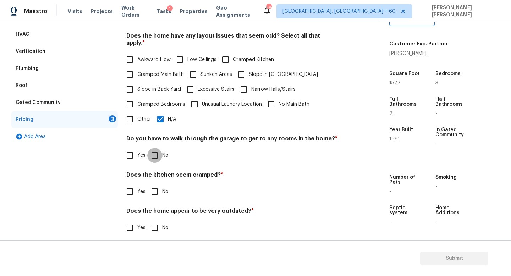
click at [156, 151] on input "No" at bounding box center [154, 155] width 15 height 15
checkbox input "true"
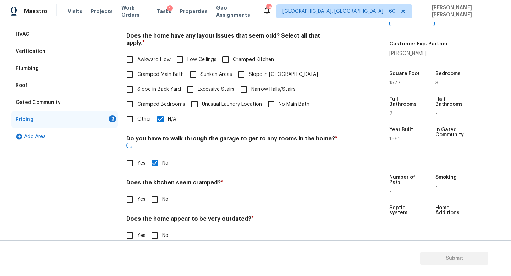
click at [154, 197] on div "Pricing Does the home have any additions? * Yes No N/A Does the home have any l…" at bounding box center [232, 113] width 212 height 277
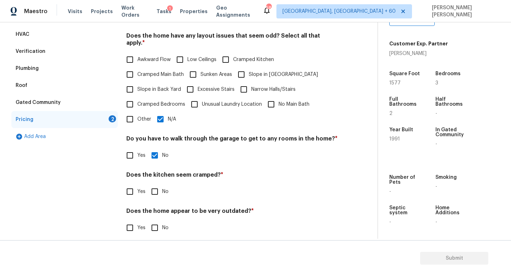
click at [151, 194] on div "Pricing Does the home have any additions? * Yes No N/A Does the home have any l…" at bounding box center [232, 109] width 212 height 269
click at [152, 186] on input "No" at bounding box center [154, 191] width 15 height 15
checkbox input "true"
click at [152, 223] on input "No" at bounding box center [154, 228] width 15 height 15
checkbox input "true"
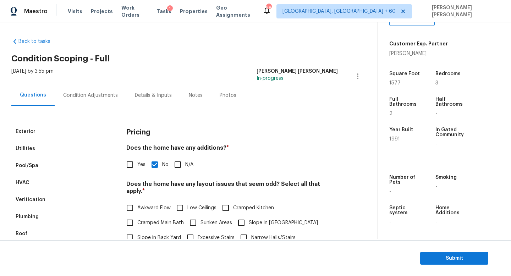
scroll to position [0, 0]
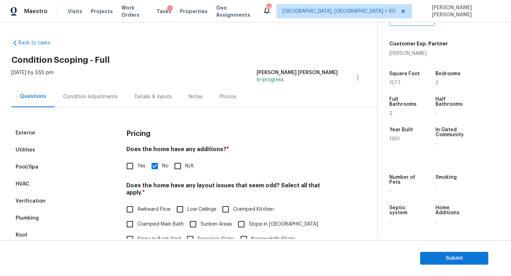
click at [100, 101] on div "Condition Adjustments" at bounding box center [91, 96] width 72 height 21
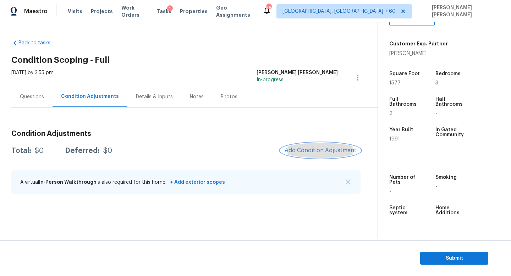
click at [320, 149] on span "Add Condition Adjustment" at bounding box center [321, 150] width 72 height 6
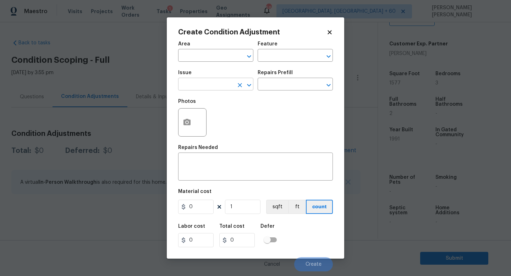
click at [207, 90] on input "text" at bounding box center [205, 85] width 55 height 11
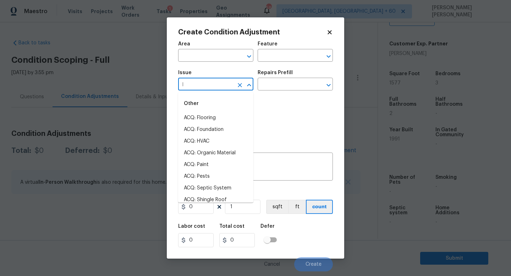
type input "la"
type input "n"
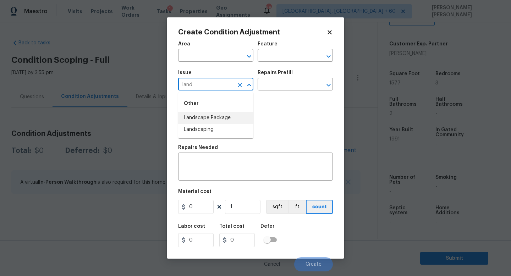
click at [216, 118] on li "Landscape Package" at bounding box center [215, 118] width 75 height 12
type input "Landscape Package"
click at [273, 86] on input "text" at bounding box center [285, 85] width 55 height 11
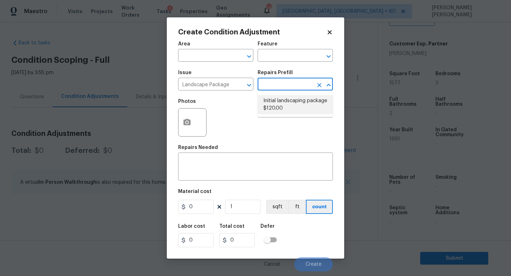
click at [278, 109] on li "Initial landscaping package $120.00" at bounding box center [295, 104] width 75 height 19
type input "Home Readiness Packages"
type textarea "Mowing of grass up to 6" in height. Mow, edge along driveways & sidewalks, trim…"
type input "120"
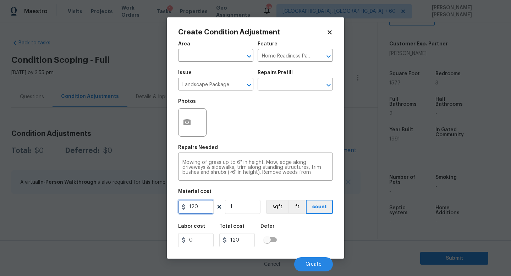
drag, startPoint x: 200, startPoint y: 206, endPoint x: 91, endPoint y: 201, distance: 109.1
click at [130, 206] on div "Create Condition Adjustment Area ​ Feature Home Readiness Packages ​ Issue Land…" at bounding box center [255, 138] width 511 height 276
type input "750"
click at [176, 121] on div "Create Condition Adjustment Area ​ Feature Home Readiness Packages ​ Issue Land…" at bounding box center [256, 137] width 178 height 241
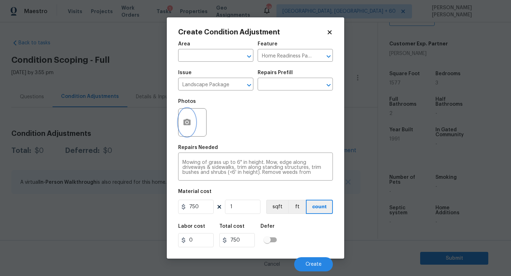
click at [187, 121] on icon "button" at bounding box center [187, 122] width 9 height 9
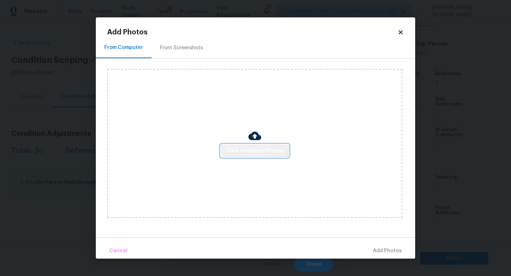
click at [250, 145] on button "Click to Upload Photos" at bounding box center [255, 151] width 68 height 13
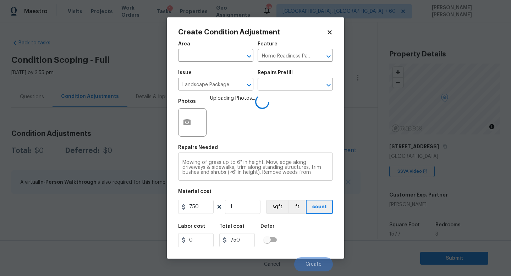
scroll to position [151, 0]
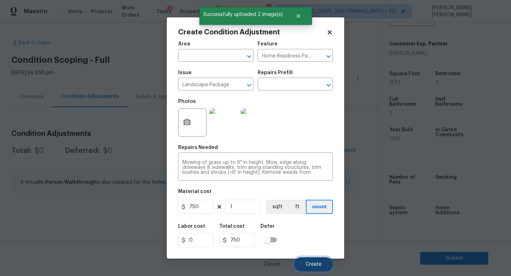
click at [309, 268] on button "Create" at bounding box center [313, 264] width 39 height 14
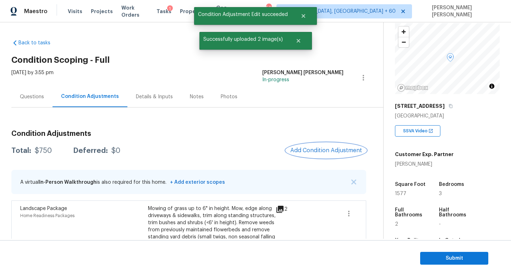
scroll to position [0, 0]
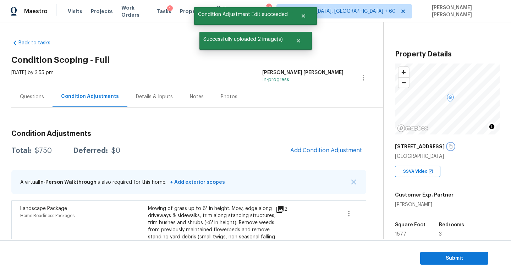
click at [448, 147] on button "button" at bounding box center [451, 146] width 6 height 6
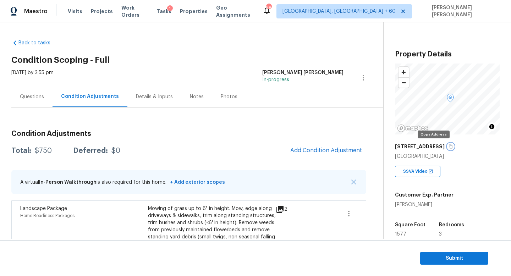
click at [448, 144] on button "button" at bounding box center [451, 146] width 6 height 6
click at [308, 149] on span "Add Condition Adjustment" at bounding box center [326, 150] width 72 height 6
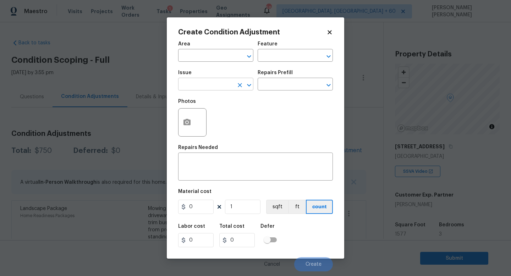
click at [215, 88] on input "text" at bounding box center [205, 85] width 55 height 11
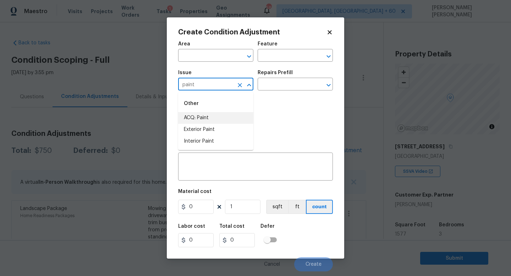
click at [220, 115] on li "ACQ: Paint" at bounding box center [215, 118] width 75 height 12
type input "ACQ: Paint"
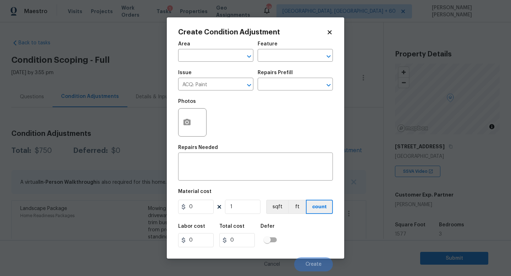
click at [285, 75] on div "Repairs Prefill" at bounding box center [295, 74] width 75 height 9
click at [285, 85] on input "text" at bounding box center [285, 85] width 55 height 11
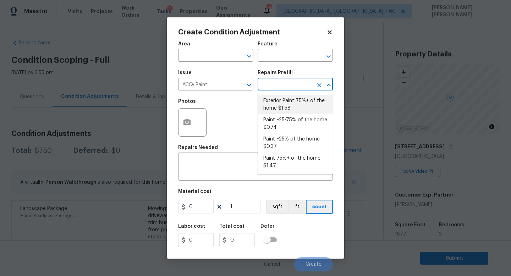
click at [290, 107] on li "Exterior Paint 75%+ of the home $1.58" at bounding box center [295, 104] width 75 height 19
type input "Acquisition"
type textarea "Acquisition Scope: 75%+ of the home exterior will likely require paint"
type input "1.58"
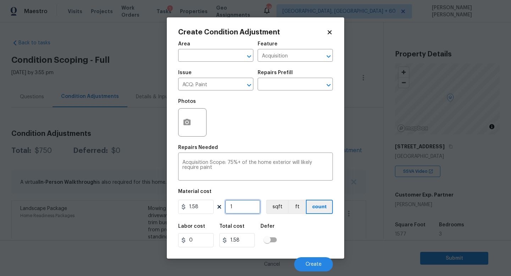
click at [247, 202] on input "1" at bounding box center [243, 207] width 36 height 14
type input "0"
type input "1"
type input "1.58"
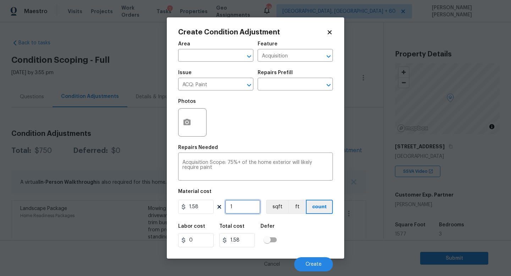
type input "17"
type input "26.86"
type input "1"
type input "1.58"
type input "15"
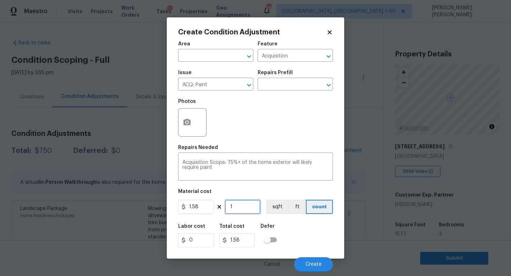
type input "23.7"
type input "157"
type input "248.06"
type input "1577"
type input "2491.66"
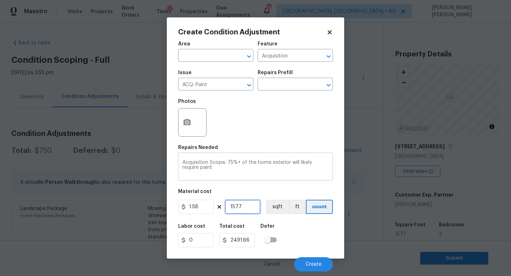
drag, startPoint x: 247, startPoint y: 202, endPoint x: 247, endPoint y: 157, distance: 44.7
click at [247, 201] on input "1577" at bounding box center [243, 207] width 36 height 14
type input "1577"
click at [191, 118] on button "button" at bounding box center [187, 123] width 17 height 28
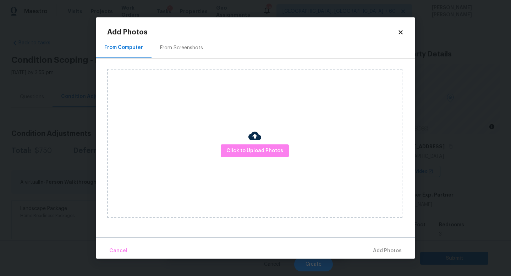
click at [266, 159] on div "Click to Upload Photos" at bounding box center [254, 143] width 295 height 149
click at [260, 153] on span "Click to Upload Photos" at bounding box center [255, 151] width 57 height 9
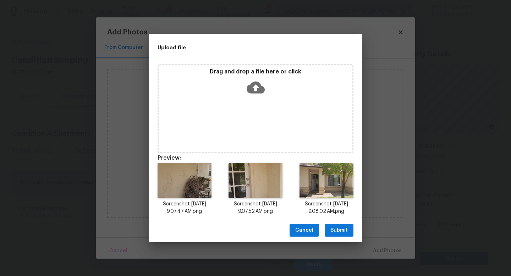
click at [337, 228] on span "Submit" at bounding box center [339, 230] width 17 height 9
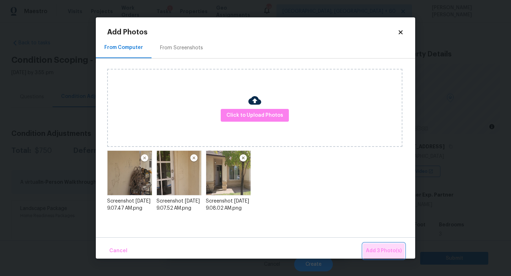
click at [385, 248] on span "Add 3 Photo(s)" at bounding box center [384, 251] width 36 height 9
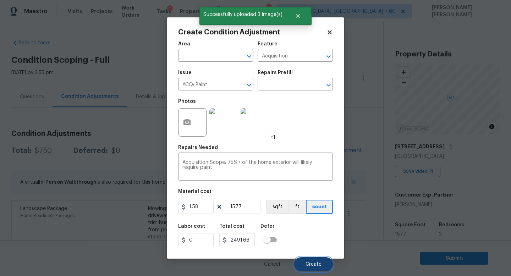
click at [317, 267] on span "Create" at bounding box center [314, 264] width 16 height 5
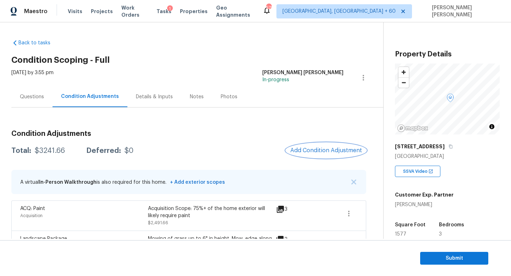
scroll to position [60, 0]
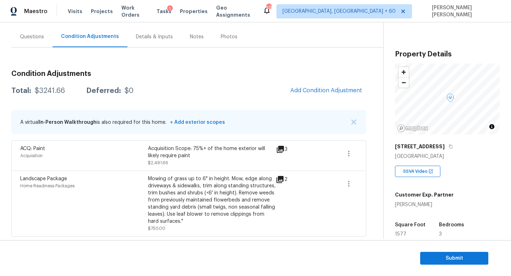
click at [314, 76] on h3 "Condition Adjustments" at bounding box center [188, 73] width 355 height 7
click at [311, 94] on button "Add Condition Adjustment" at bounding box center [326, 90] width 80 height 15
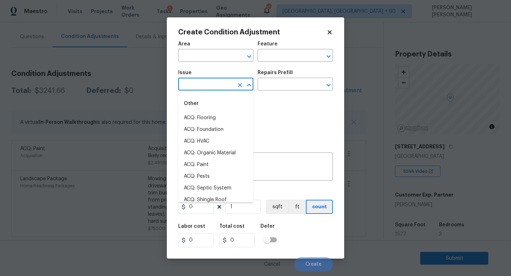
click at [205, 81] on input "text" at bounding box center [205, 85] width 55 height 11
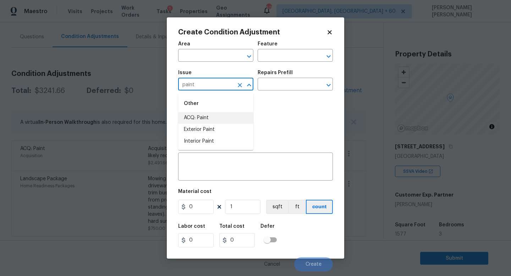
click at [207, 116] on li "ACQ: Paint" at bounding box center [215, 118] width 75 height 12
type input "ACQ: Paint"
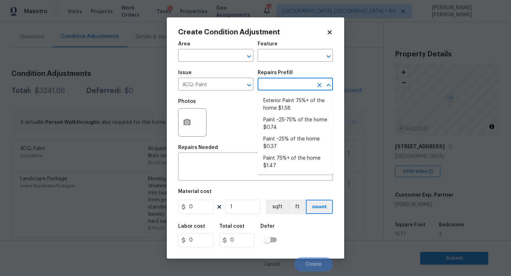
click at [284, 84] on input "text" at bounding box center [285, 85] width 55 height 11
click at [288, 126] on li "Paint ~25-75% of the home $0.74" at bounding box center [295, 123] width 75 height 19
type input "Acquisition"
type textarea "Acquisition Scope: ~25 - 75% of the home needs interior paint"
type input "0.74"
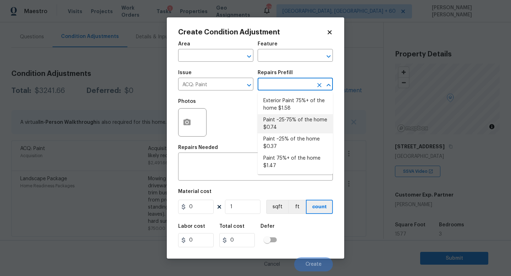
type input "0.74"
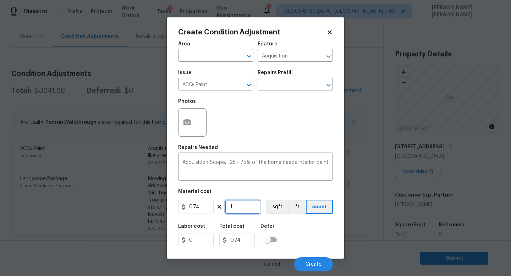
click at [242, 211] on input "1" at bounding box center [243, 207] width 36 height 14
type input "0"
type input "1"
type input "0.74"
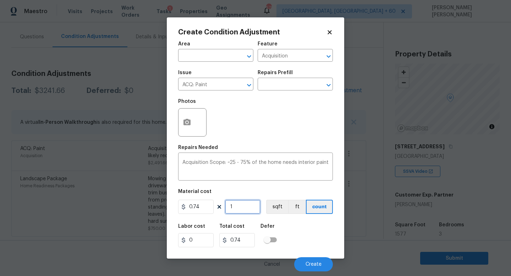
type input "15"
type input "11.1"
type input "157"
type input "116.18"
type input "1577"
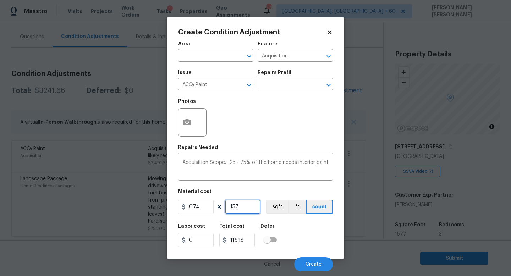
type input "1166.98"
type input "1577"
click at [186, 129] on button "button" at bounding box center [187, 123] width 17 height 28
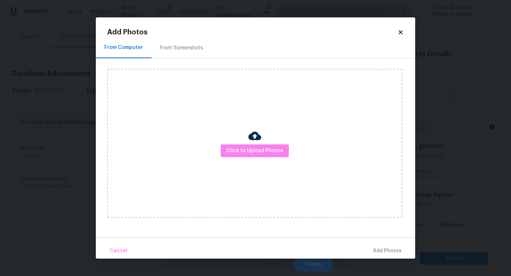
click at [247, 159] on div "Click to Upload Photos" at bounding box center [254, 143] width 295 height 149
click at [267, 146] on button "Click to Upload Photos" at bounding box center [255, 151] width 68 height 13
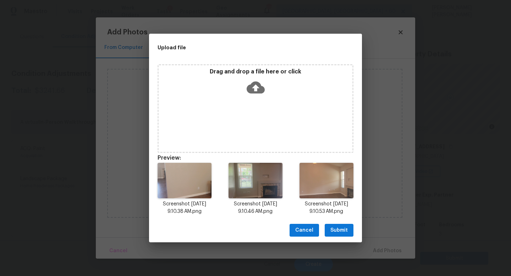
click at [339, 224] on button "Submit" at bounding box center [339, 230] width 29 height 13
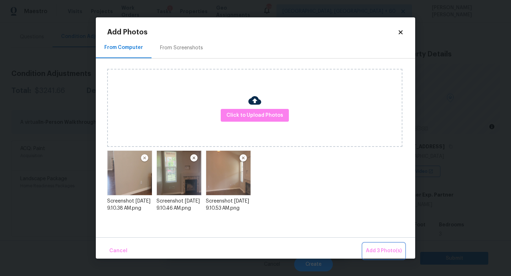
click at [381, 249] on span "Add 3 Photo(s)" at bounding box center [384, 251] width 36 height 9
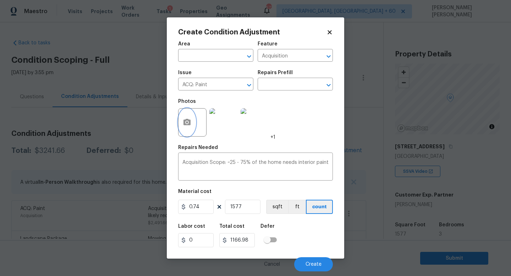
scroll to position [60, 0]
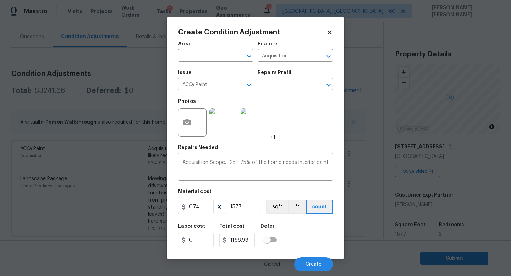
click at [309, 257] on div "Cancel Create" at bounding box center [255, 262] width 155 height 20
click at [313, 262] on button "Create" at bounding box center [313, 264] width 39 height 14
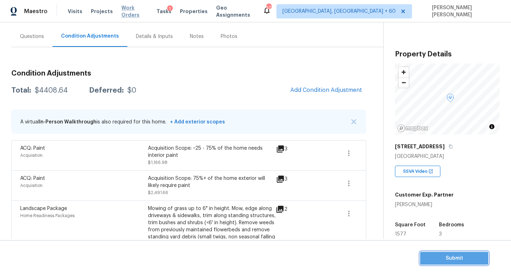
drag, startPoint x: 448, startPoint y: 258, endPoint x: 125, endPoint y: 11, distance: 406.4
click at [130, 16] on div "Maestro Visits Projects Work Orders Tasks 1 Properties Geo Assignments 577 [GEO…" at bounding box center [255, 138] width 511 height 276
click at [184, 80] on div "Condition Adjustments Total: $4408.64 Deferred: $0 Add Condition Adjustment A v…" at bounding box center [188, 165] width 355 height 202
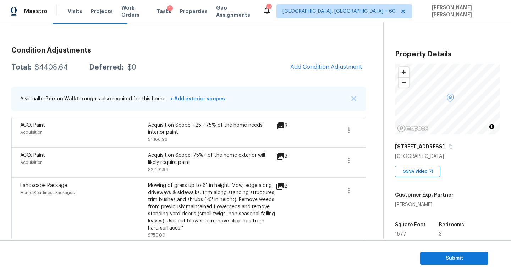
scroll to position [91, 0]
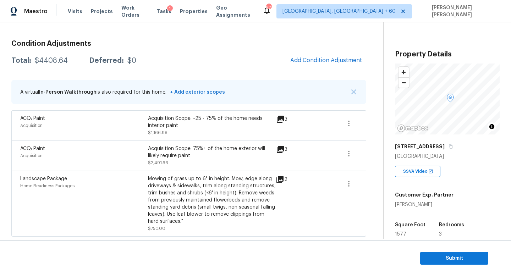
click at [208, 50] on div "Condition Adjustments Total: $4408.64 Deferred: $0 Add Condition Adjustment A v…" at bounding box center [188, 135] width 355 height 202
click at [317, 68] on div "Condition Adjustments Total: $4408.64 Deferred: $0 Add Condition Adjustment A v…" at bounding box center [188, 135] width 355 height 202
click at [321, 60] on span "Add Condition Adjustment" at bounding box center [326, 60] width 72 height 6
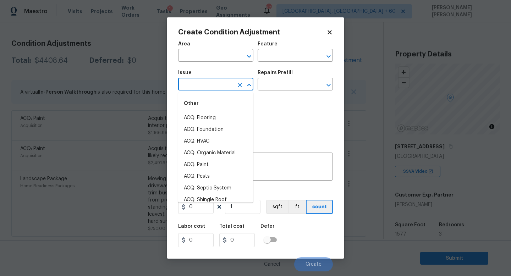
click at [201, 86] on input "text" at bounding box center [205, 85] width 55 height 11
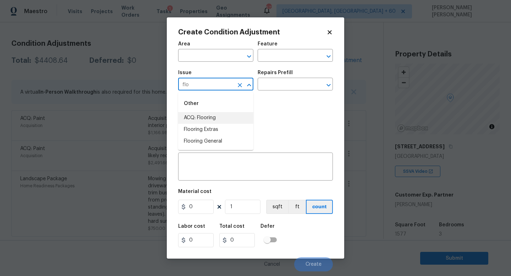
click at [211, 116] on li "ACQ: Flooring" at bounding box center [215, 118] width 75 height 12
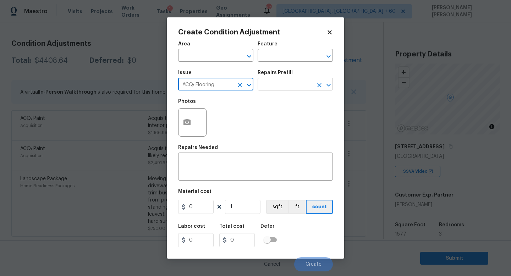
type input "ACQ: Flooring"
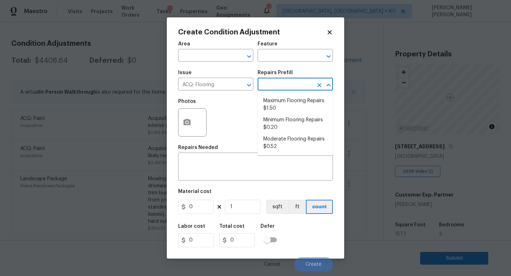
click at [289, 86] on input "text" at bounding box center [285, 85] width 55 height 11
click at [274, 137] on li "Moderate Flooring Repairs $0.52" at bounding box center [295, 143] width 75 height 19
type input "Acquisition"
type textarea "Acquisition Scope: Moderate flooring repairs"
type input "0.52"
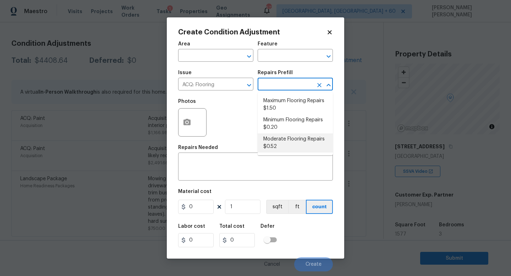
type input "0.52"
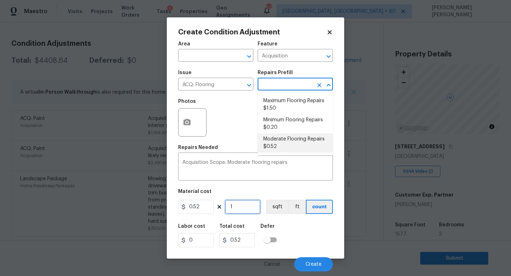
click at [249, 210] on input "1" at bounding box center [243, 207] width 36 height 14
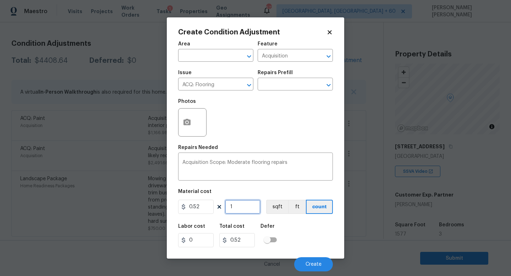
type input "0"
type input "1"
type input "0.52"
type input "15"
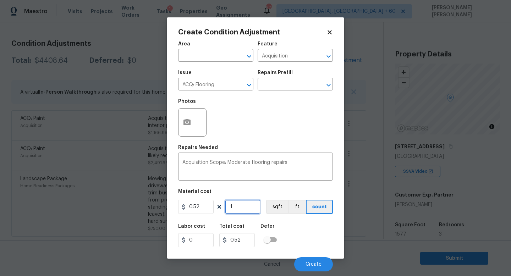
type input "7.8"
type input "157"
type input "81.64"
type input "1577"
type input "820.04"
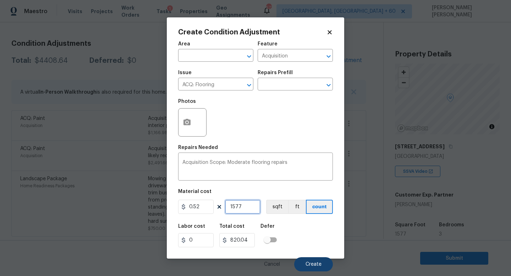
type input "1577"
click at [311, 262] on button "Create" at bounding box center [313, 264] width 39 height 14
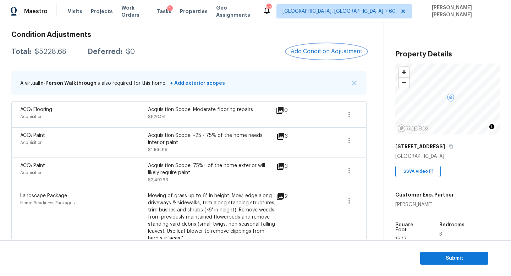
scroll to position [92, 0]
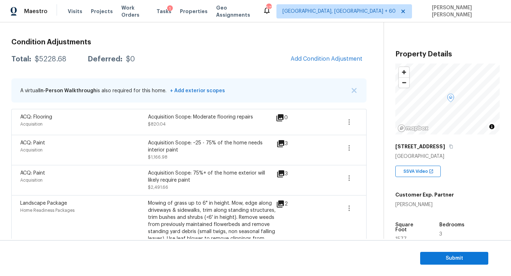
click at [347, 52] on span "Add Condition Adjustment" at bounding box center [327, 59] width 80 height 16
click at [319, 60] on span "Add Condition Adjustment" at bounding box center [327, 59] width 72 height 6
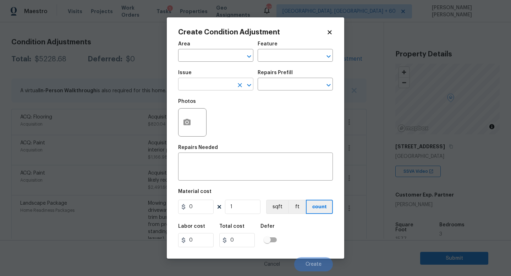
click at [198, 82] on input "text" at bounding box center [205, 85] width 55 height 11
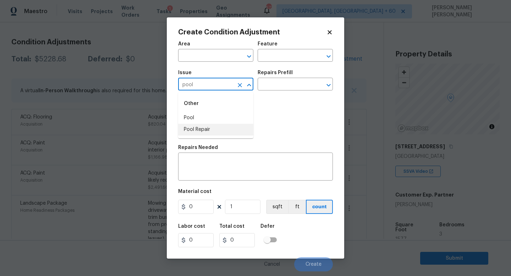
click at [205, 128] on li "Pool Repair" at bounding box center [215, 130] width 75 height 12
type input "Pool Repair"
click at [299, 87] on input "text" at bounding box center [285, 85] width 55 height 11
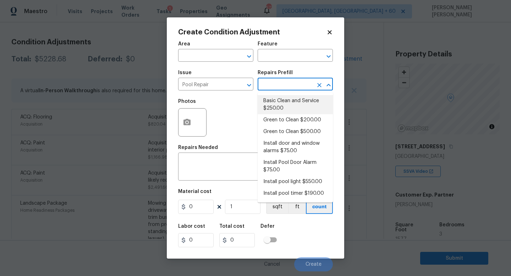
click at [295, 107] on li "Basic Clean and Service $250.00" at bounding box center [295, 104] width 75 height 19
type input "Pool"
type textarea "basic clean and service, balance chems, repair minor leaks at equipment, etc"
type input "250"
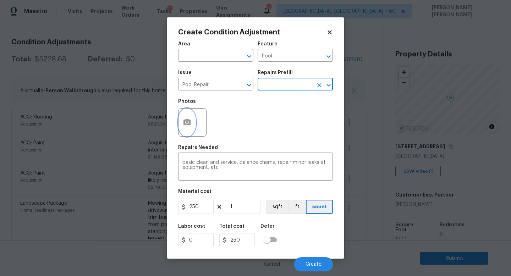
click at [183, 127] on button "button" at bounding box center [187, 123] width 17 height 28
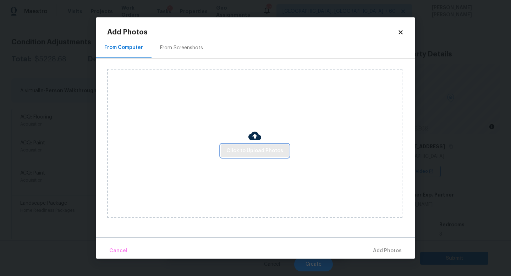
click at [270, 146] on button "Click to Upload Photos" at bounding box center [255, 151] width 68 height 13
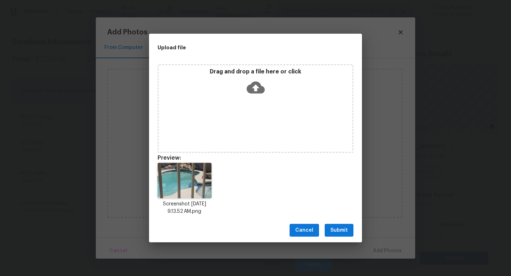
click at [342, 225] on button "Submit" at bounding box center [339, 230] width 29 height 13
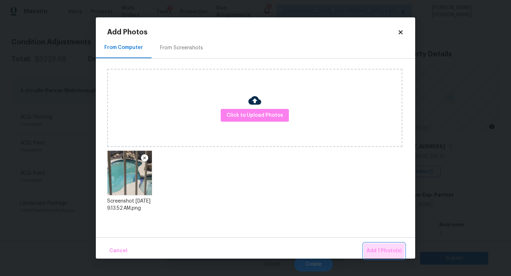
click at [374, 247] on span "Add 1 Photo(s)" at bounding box center [384, 251] width 35 height 9
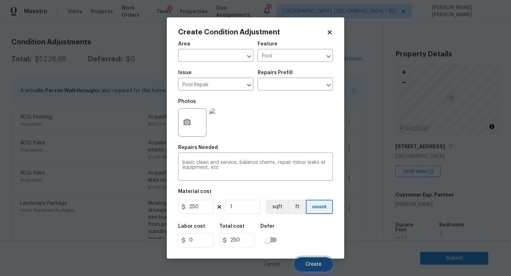
click at [320, 260] on button "Create" at bounding box center [313, 264] width 39 height 14
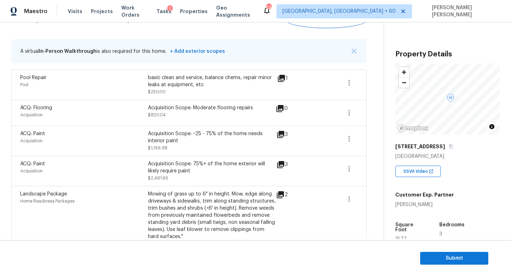
scroll to position [122, 0]
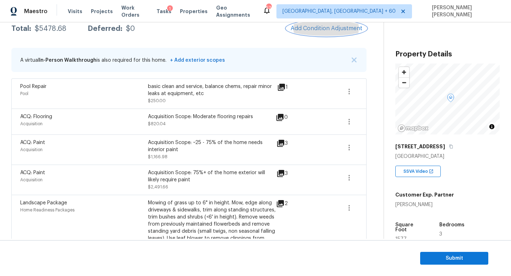
click at [333, 34] on button "Add Condition Adjustment" at bounding box center [327, 28] width 80 height 15
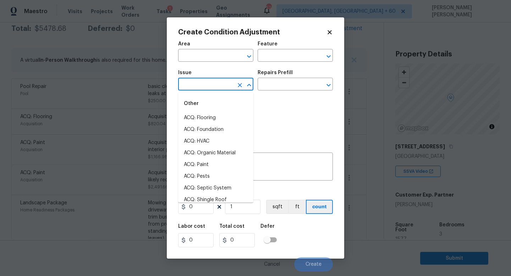
click at [196, 85] on input "text" at bounding box center [205, 85] width 55 height 11
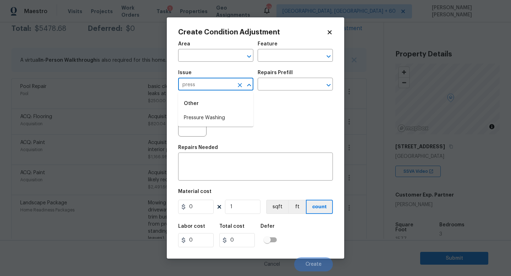
click at [202, 117] on li "Pressure Washing" at bounding box center [215, 118] width 75 height 12
type input "Pressure Washing"
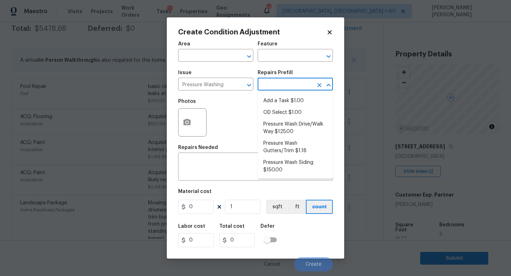
click at [281, 84] on input "text" at bounding box center [285, 85] width 55 height 11
click at [277, 124] on li "Pressure Wash Drive/Walk Way $125.00" at bounding box center [295, 128] width 75 height 19
type input "Siding"
type textarea "Pressure wash the driveways/walkways as directed by the PM. Ensure that all deb…"
type input "125"
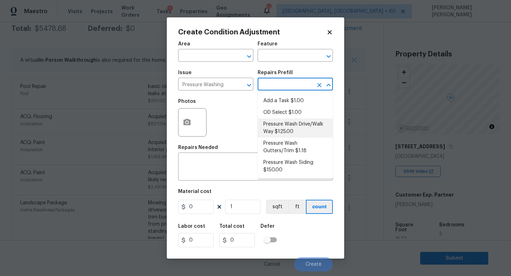
type input "125"
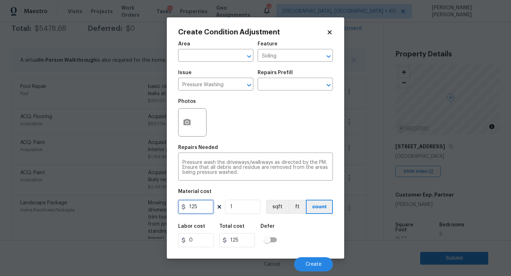
click at [201, 210] on input "125" at bounding box center [196, 207] width 36 height 14
type input "150"
click at [293, 235] on div "Labor cost 0 Total cost 150 Defer" at bounding box center [255, 236] width 155 height 32
click at [190, 124] on icon "button" at bounding box center [187, 122] width 7 height 6
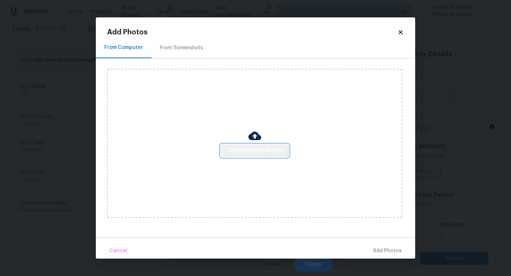
click at [235, 145] on button "Click to Upload Photos" at bounding box center [255, 151] width 68 height 13
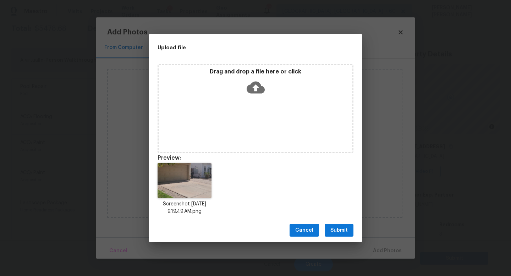
click at [343, 228] on span "Submit" at bounding box center [339, 230] width 17 height 9
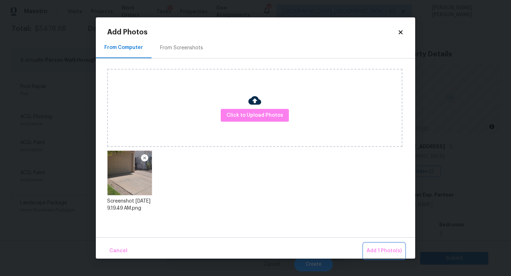
click at [383, 245] on button "Add 1 Photo(s)" at bounding box center [384, 251] width 41 height 15
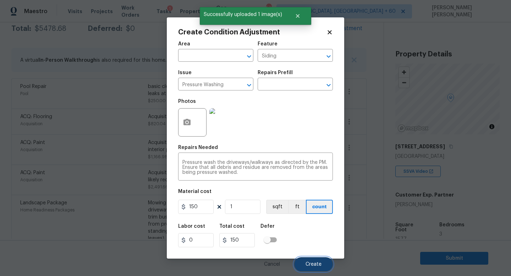
click at [315, 259] on button "Create" at bounding box center [313, 264] width 39 height 14
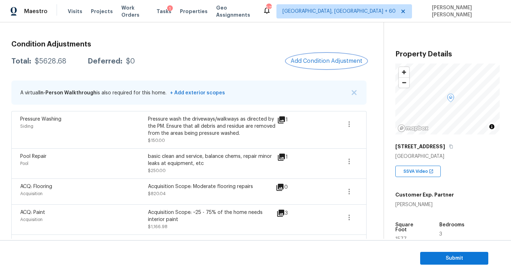
scroll to position [13, 0]
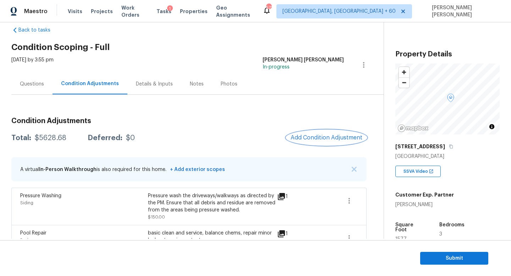
click at [336, 135] on span "Add Condition Adjustment" at bounding box center [327, 138] width 72 height 6
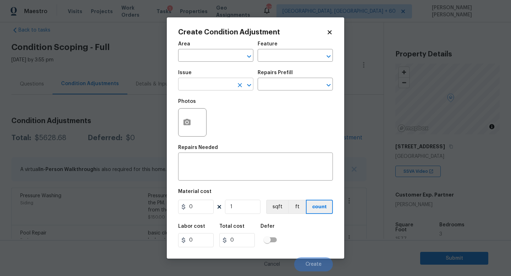
click at [219, 82] on input "text" at bounding box center [205, 85] width 55 height 11
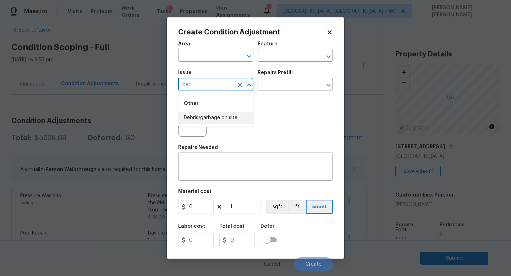
click at [237, 115] on li "Debris/garbage on site" at bounding box center [215, 118] width 75 height 12
type input "Debris/garbage on site"
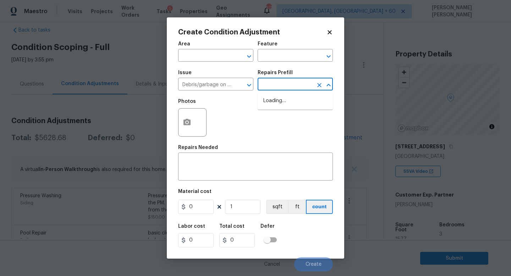
click at [299, 83] on input "text" at bounding box center [285, 85] width 55 height 11
click at [287, 102] on li "Remove debris/garbage $100.00" at bounding box center [295, 104] width 75 height 19
type textarea "Remove, haul off, and properly dispose of any debris left by seller to offsite …"
type input "100"
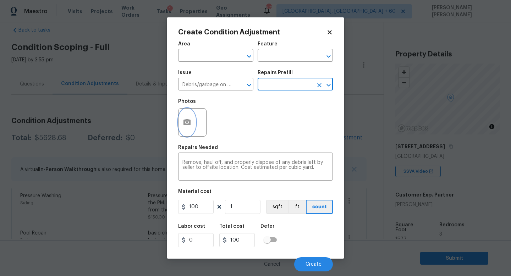
click at [191, 125] on icon "button" at bounding box center [187, 122] width 9 height 9
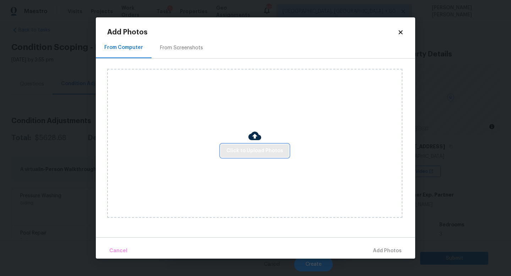
click at [235, 147] on span "Click to Upload Photos" at bounding box center [255, 151] width 57 height 9
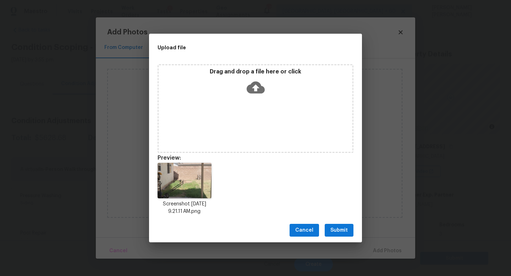
click at [333, 226] on span "Submit" at bounding box center [339, 230] width 17 height 9
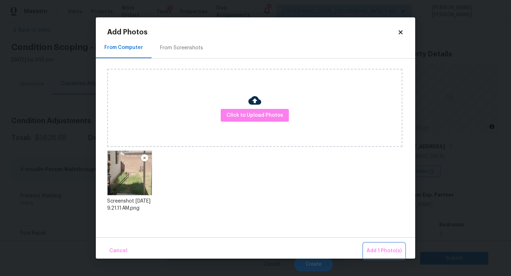
click at [394, 247] on span "Add 1 Photo(s)" at bounding box center [384, 251] width 35 height 9
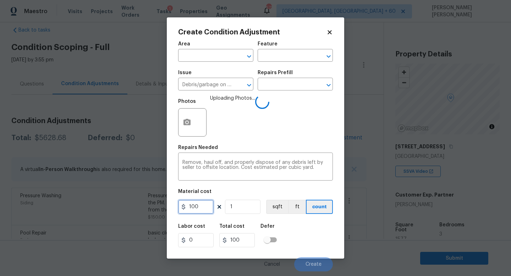
drag, startPoint x: 204, startPoint y: 207, endPoint x: 125, endPoint y: 207, distance: 79.2
click at [135, 207] on div "Create Condition Adjustment Area ​ Feature ​ Issue Debris/garbage on site ​ Rep…" at bounding box center [255, 138] width 511 height 276
type input "200"
click at [292, 240] on div "Labor cost 0 Total cost 200 Defer" at bounding box center [255, 236] width 155 height 32
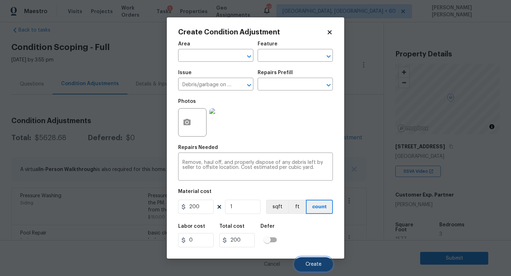
click at [309, 265] on span "Create" at bounding box center [314, 264] width 16 height 5
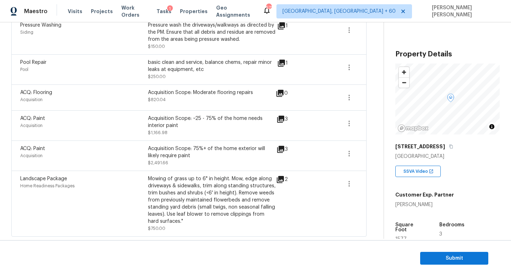
scroll to position [0, 0]
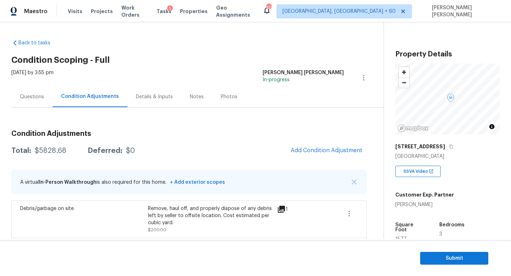
click at [45, 155] on div "Total: $5828.68 Deferred: $0 Add Condition Adjustment" at bounding box center [188, 151] width 355 height 16
copy div "$5828.68"
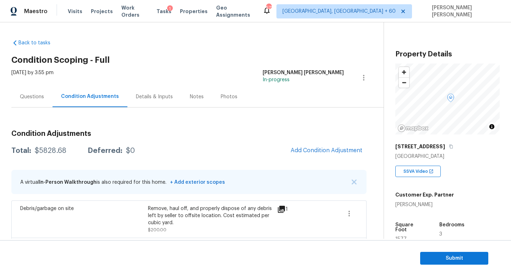
click at [151, 38] on div "Back to tasks Condition Scoping - Full [DATE] by 3:55 pm [PERSON_NAME] [PERSON_…" at bounding box center [197, 247] width 372 height 426
click at [59, 146] on div "Total: $5828.68 Deferred: $0 Add Condition Adjustment" at bounding box center [188, 151] width 355 height 16
copy div "$5828.68"
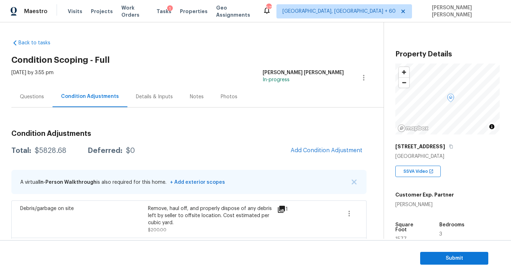
click at [33, 94] on div "Questions" at bounding box center [32, 96] width 24 height 7
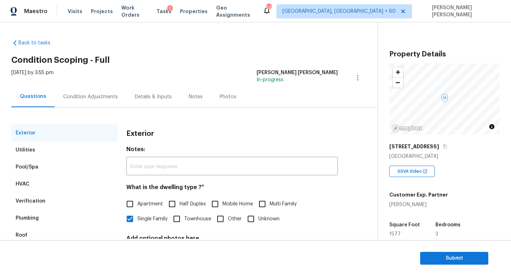
click at [95, 94] on div "Condition Adjustments" at bounding box center [90, 96] width 55 height 7
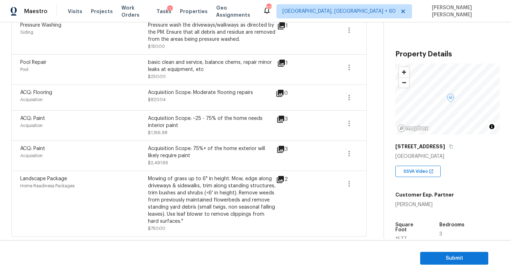
scroll to position [108, 0]
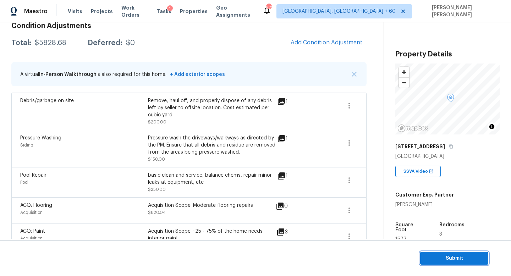
click at [434, 260] on span "Submit" at bounding box center [454, 258] width 57 height 9
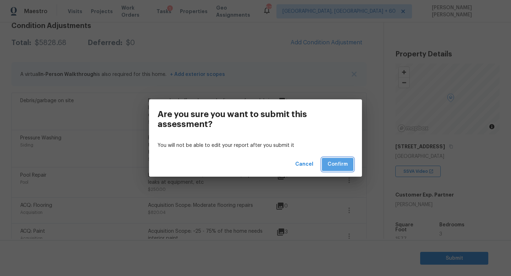
click at [333, 170] on button "Confirm" at bounding box center [338, 164] width 32 height 13
